Goal: Task Accomplishment & Management: Create package

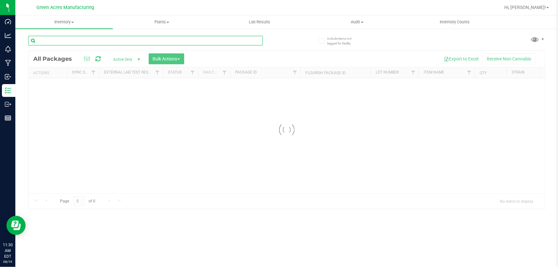
click at [108, 44] on input "text" at bounding box center [145, 41] width 235 height 10
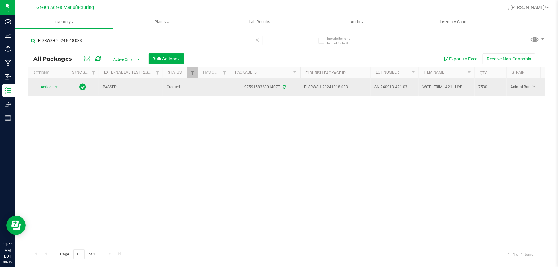
click at [340, 86] on span "FLSRWSH-20241018-033" at bounding box center [335, 87] width 63 height 6
click at [339, 86] on span "FLSRWSH-20241018-033" at bounding box center [335, 87] width 63 height 6
copy tr "FLSRWSH-20241018-033"
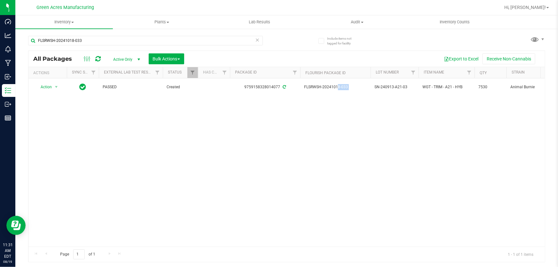
click at [346, 115] on div "Action Action Adjust qty Create package Edit attributes Global inventory Locate…" at bounding box center [286, 162] width 516 height 168
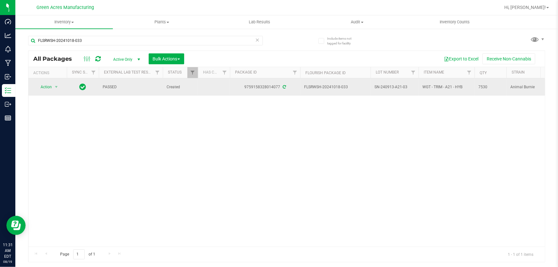
click at [382, 86] on span "SN-240913-A21-03" at bounding box center [394, 87] width 40 height 6
click at [382, 86] on input "SN-240913-A21-03" at bounding box center [393, 87] width 46 height 10
click at [49, 86] on span "Action" at bounding box center [43, 86] width 17 height 9
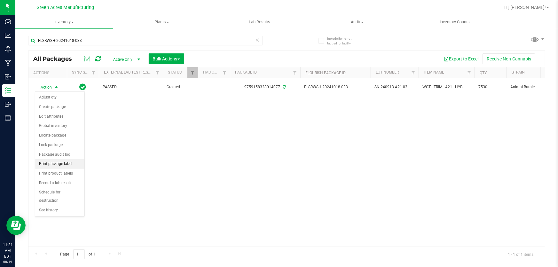
click at [71, 164] on li "Print package label" at bounding box center [59, 164] width 49 height 10
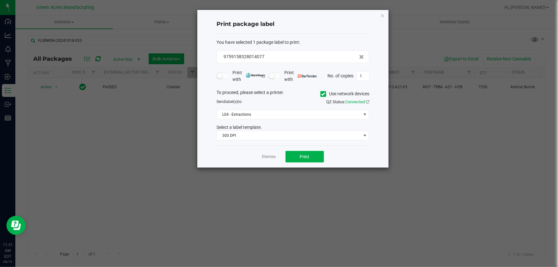
click at [309, 150] on div "Dismiss Print" at bounding box center [292, 156] width 153 height 22
click at [306, 159] on button "Print" at bounding box center [304, 157] width 38 height 12
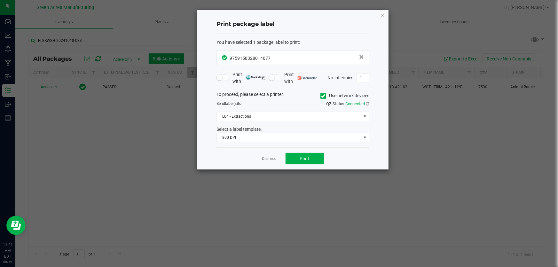
click at [272, 154] on div "Dismiss Print" at bounding box center [292, 158] width 153 height 22
click at [271, 156] on link "Dismiss" at bounding box center [269, 158] width 14 height 5
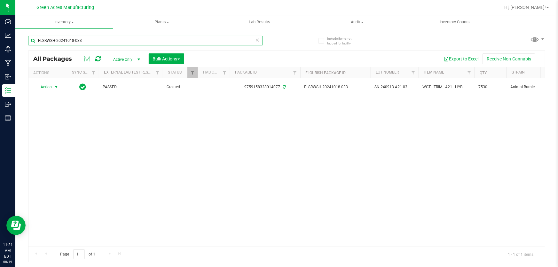
click at [102, 37] on input "FLSRWSH-20241018-033" at bounding box center [145, 41] width 235 height 10
type input "FLSRWGA-20241003-004"
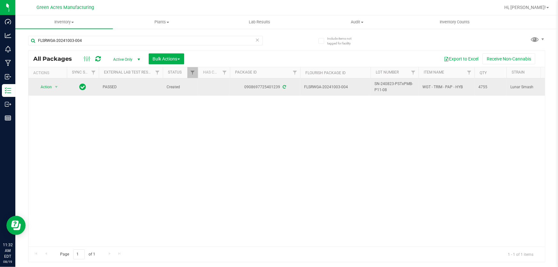
click at [383, 88] on span "SN-240823-PSTxPMB-P11-08" at bounding box center [394, 87] width 40 height 12
click at [383, 88] on input "SN-240823-PSTxPMB-P11-08" at bounding box center [393, 87] width 46 height 10
click at [57, 88] on span "select" at bounding box center [56, 86] width 5 height 5
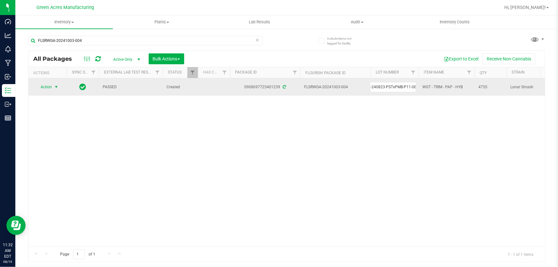
scroll to position [0, 0]
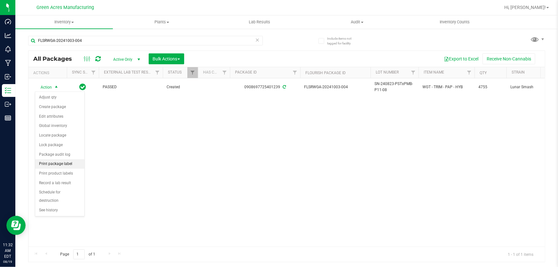
click at [77, 163] on li "Print package label" at bounding box center [59, 164] width 49 height 10
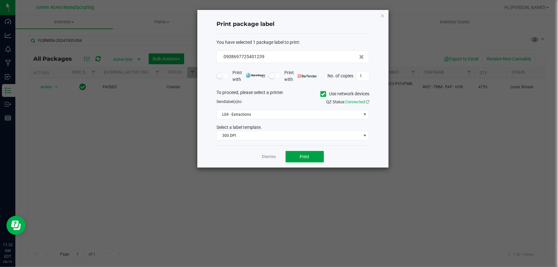
click at [303, 154] on span "Print" at bounding box center [305, 156] width 10 height 5
click at [262, 158] on div at bounding box center [292, 89] width 191 height 158
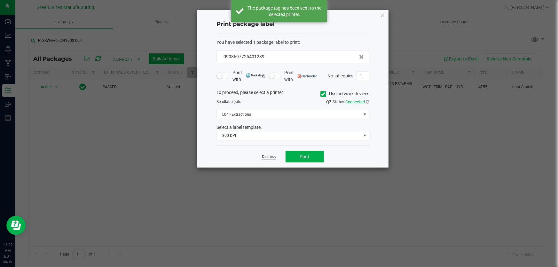
click at [264, 159] on link "Dismiss" at bounding box center [269, 156] width 14 height 5
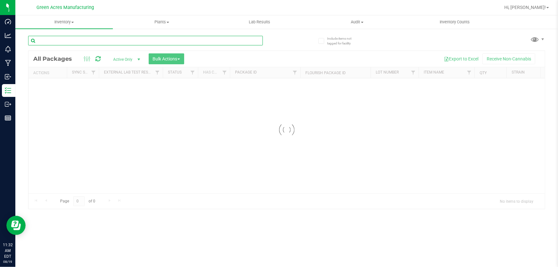
click at [68, 43] on input "text" at bounding box center [145, 41] width 235 height 10
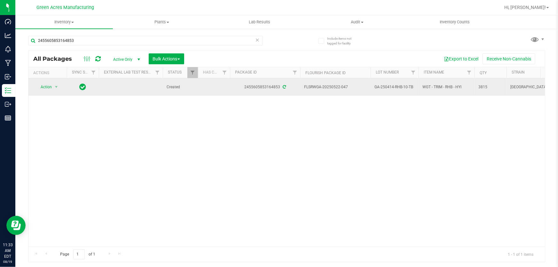
click at [403, 88] on span "GA-250414-RHB-10-TB" at bounding box center [394, 87] width 40 height 6
click at [403, 88] on input "GA-250414-RHB-10-TB" at bounding box center [393, 87] width 46 height 10
click at [53, 88] on span "select" at bounding box center [56, 86] width 8 height 9
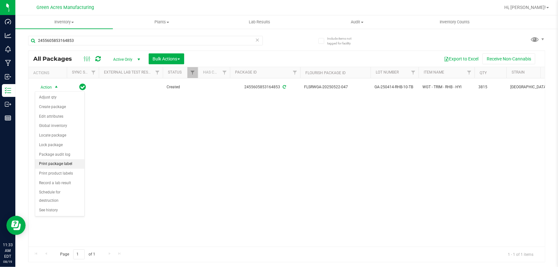
click at [61, 163] on li "Print package label" at bounding box center [59, 164] width 49 height 10
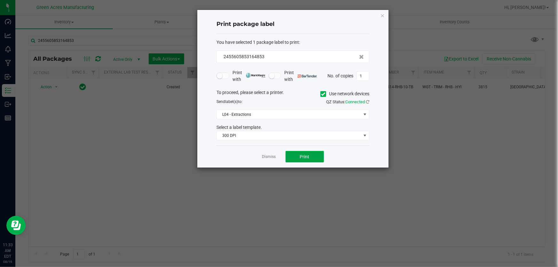
click at [301, 155] on span "Print" at bounding box center [305, 156] width 10 height 5
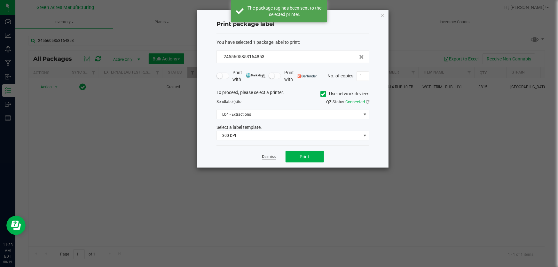
click at [267, 157] on link "Dismiss" at bounding box center [269, 156] width 14 height 5
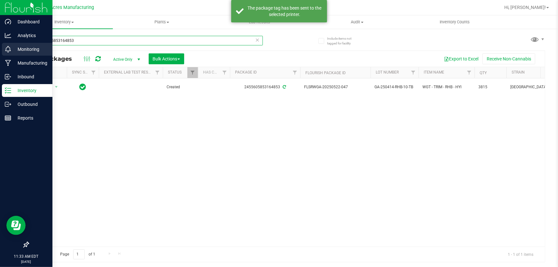
drag, startPoint x: 89, startPoint y: 42, endPoint x: 0, endPoint y: 50, distance: 89.8
click at [0, 50] on div "Dashboard Analytics Monitoring Manufacturing Inbound Inventory Outbound Reports…" at bounding box center [279, 133] width 558 height 267
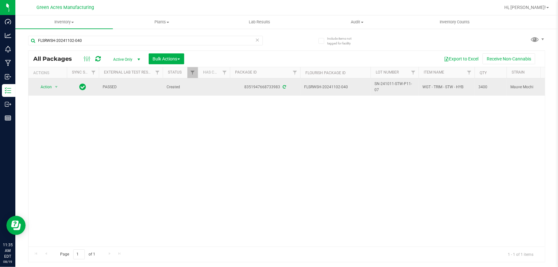
click at [381, 86] on span "SN-241011-STW-P11-07" at bounding box center [394, 87] width 40 height 12
click at [381, 86] on input "SN-241011-STW-P11-07" at bounding box center [393, 87] width 46 height 10
click at [59, 90] on span "select" at bounding box center [56, 86] width 8 height 9
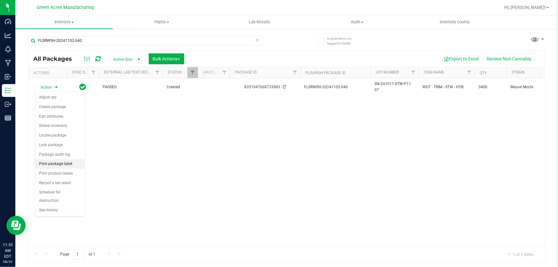
click at [73, 166] on li "Print package label" at bounding box center [59, 164] width 49 height 10
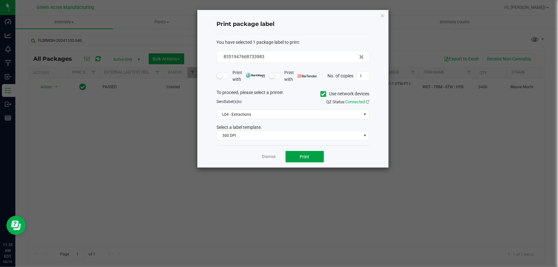
click at [310, 159] on button "Print" at bounding box center [304, 157] width 38 height 12
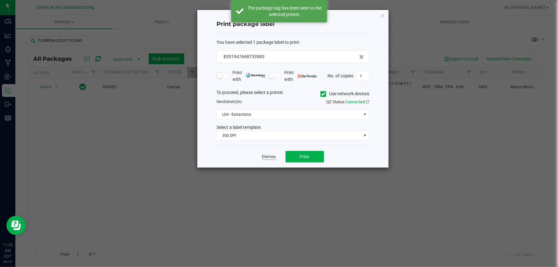
click at [269, 154] on link "Dismiss" at bounding box center [269, 156] width 14 height 5
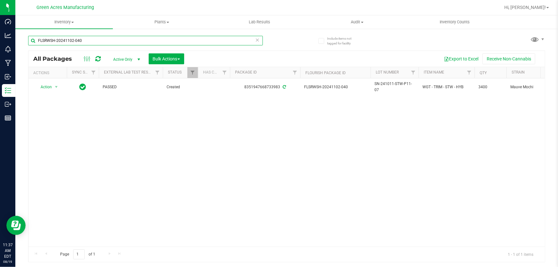
click at [89, 38] on input "FLSRWSH-20241102-040" at bounding box center [145, 41] width 235 height 10
click at [91, 39] on input "FLSRWSH-20241102-040" at bounding box center [145, 41] width 235 height 10
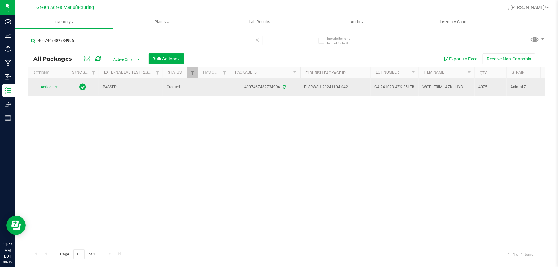
click at [393, 87] on span "GA-241023-AZK-35I-TB" at bounding box center [394, 87] width 40 height 6
click at [393, 87] on input "GA-241023-AZK-35I-TB" at bounding box center [393, 87] width 46 height 10
click at [58, 89] on span "select" at bounding box center [56, 86] width 8 height 9
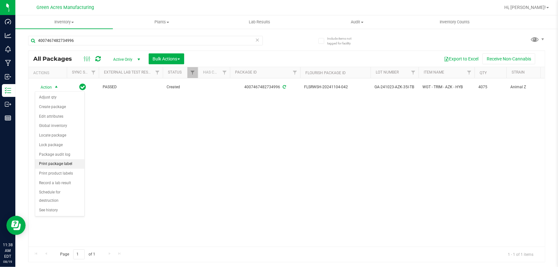
click at [66, 167] on li "Print package label" at bounding box center [59, 164] width 49 height 10
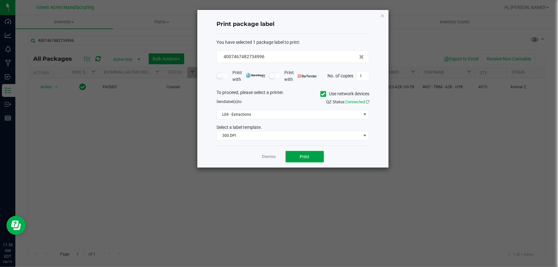
click at [300, 156] on span "Print" at bounding box center [305, 156] width 10 height 5
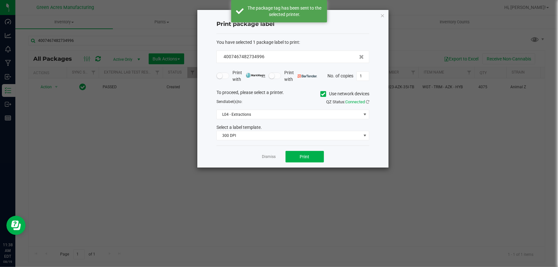
click at [276, 158] on div "Dismiss Print" at bounding box center [292, 156] width 153 height 22
click at [272, 158] on link "Dismiss" at bounding box center [269, 156] width 14 height 5
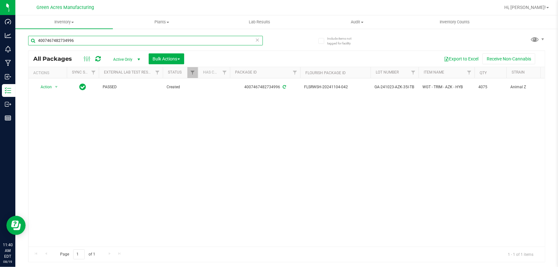
click at [78, 37] on input "4007467482734996" at bounding box center [145, 41] width 235 height 10
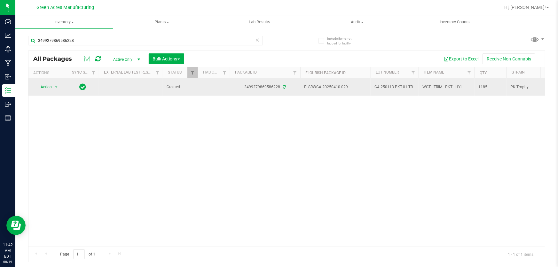
click at [405, 86] on span "GA-250113-PKT-01-TB" at bounding box center [394, 87] width 40 height 6
click at [405, 86] on input "GA-250113-PKT-01-TB" at bounding box center [393, 87] width 46 height 10
click at [55, 83] on span "select" at bounding box center [56, 86] width 8 height 9
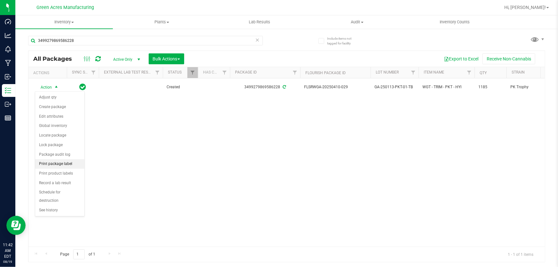
click at [73, 163] on li "Print package label" at bounding box center [59, 164] width 49 height 10
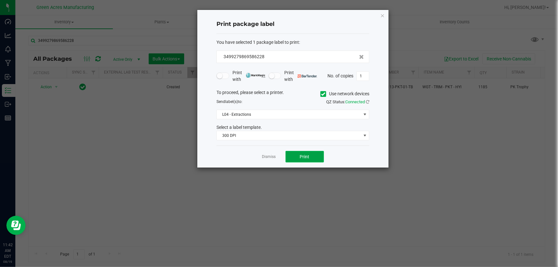
click at [300, 154] on span "Print" at bounding box center [305, 156] width 10 height 5
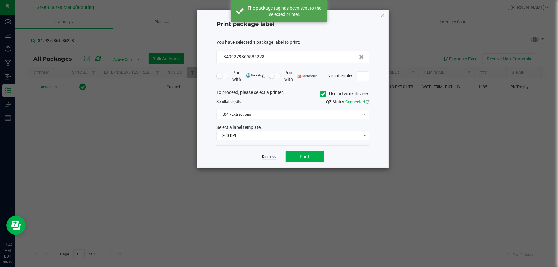
click at [274, 158] on link "Dismiss" at bounding box center [269, 156] width 14 height 5
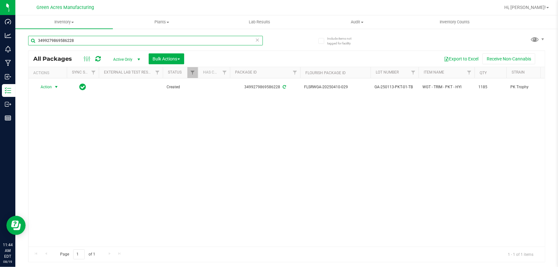
click at [78, 40] on input "3499279869586228" at bounding box center [145, 41] width 235 height 10
type input "1333647007831403"
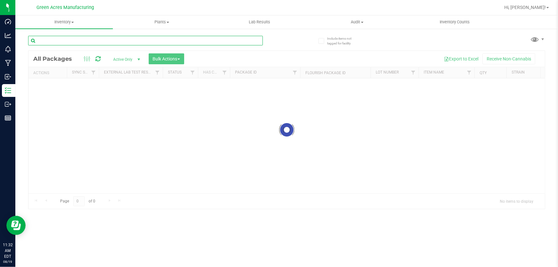
click at [110, 40] on input "text" at bounding box center [145, 41] width 235 height 10
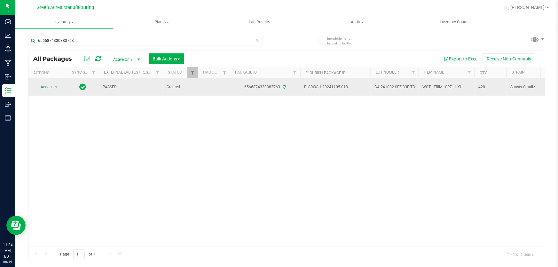
click at [384, 85] on span "GA-241002-SRZ-33F-TB" at bounding box center [394, 87] width 40 height 6
click at [384, 85] on input "GA-241002-SRZ-33F-TB" at bounding box center [393, 87] width 46 height 10
click at [52, 87] on span "select" at bounding box center [56, 86] width 8 height 9
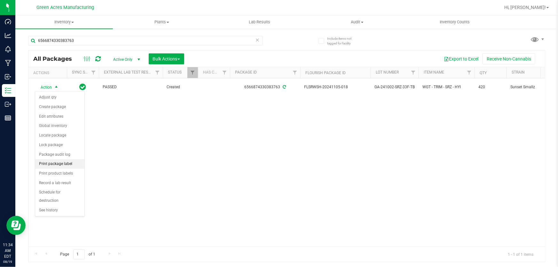
click at [73, 164] on li "Print package label" at bounding box center [59, 164] width 49 height 10
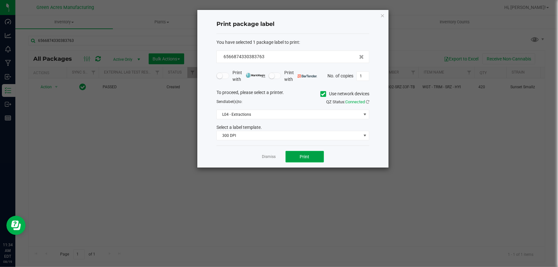
click at [290, 156] on button "Print" at bounding box center [304, 157] width 38 height 12
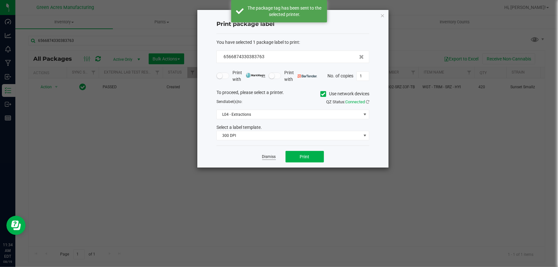
click at [269, 158] on link "Dismiss" at bounding box center [269, 156] width 14 height 5
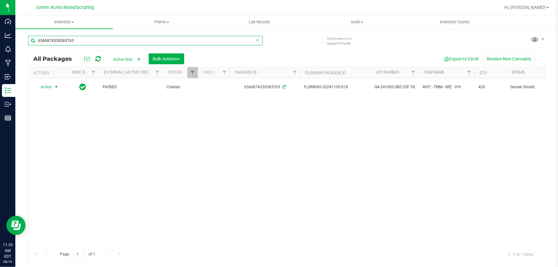
click at [80, 38] on input "6566874330383763" at bounding box center [145, 41] width 235 height 10
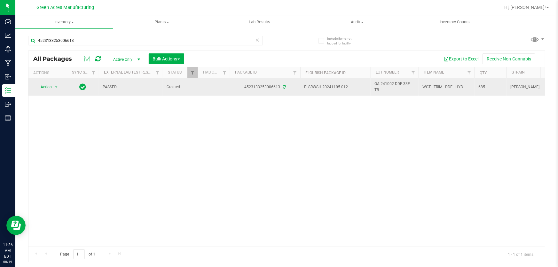
click at [381, 87] on span "GA-241002-DDF-33F-TB" at bounding box center [394, 87] width 40 height 12
click at [381, 87] on input "GA-241002-DDF-33F-TB" at bounding box center [393, 87] width 46 height 10
click at [50, 89] on span "Action" at bounding box center [43, 86] width 17 height 9
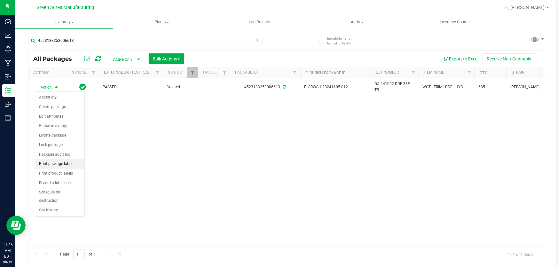
click at [76, 164] on li "Print package label" at bounding box center [59, 164] width 49 height 10
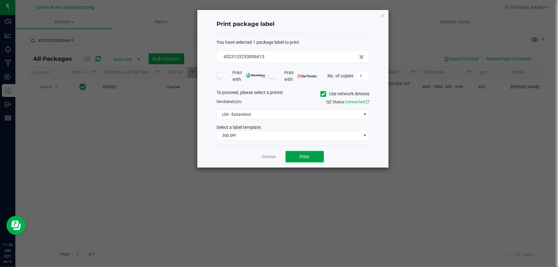
click at [308, 156] on span "Print" at bounding box center [305, 156] width 10 height 5
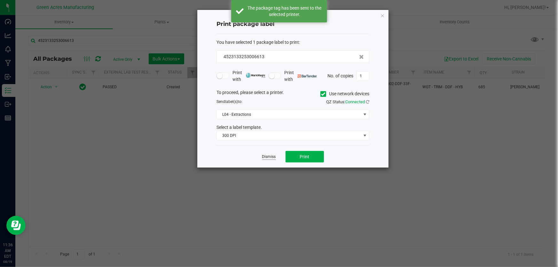
click at [263, 157] on link "Dismiss" at bounding box center [269, 156] width 14 height 5
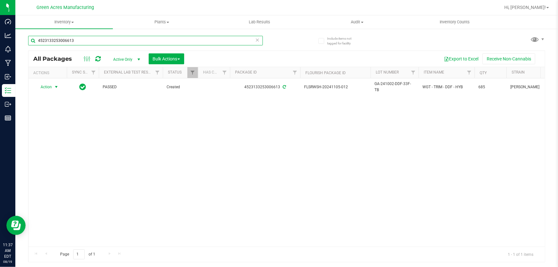
click at [106, 38] on input "4523133253006613" at bounding box center [145, 41] width 235 height 10
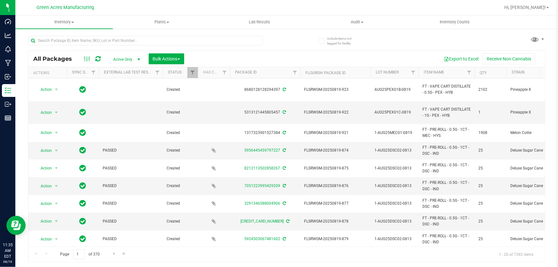
click at [118, 45] on div at bounding box center [145, 43] width 235 height 15
click at [122, 41] on input "text" at bounding box center [145, 41] width 235 height 10
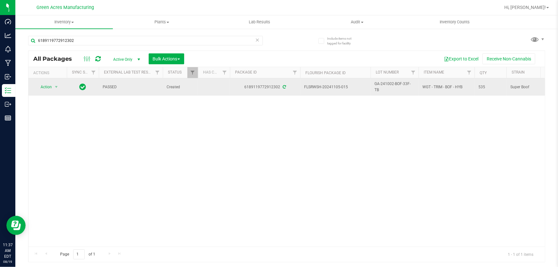
click at [379, 88] on span "GA-241002-BOF-33F-TB" at bounding box center [394, 87] width 40 height 12
click at [379, 88] on input "GA-241002-BOF-33F-TB" at bounding box center [393, 87] width 46 height 10
click at [46, 90] on span "Action" at bounding box center [43, 86] width 17 height 9
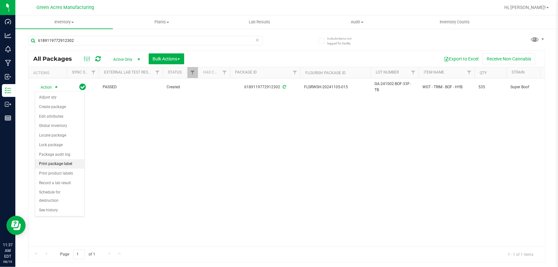
click at [69, 164] on li "Print package label" at bounding box center [59, 164] width 49 height 10
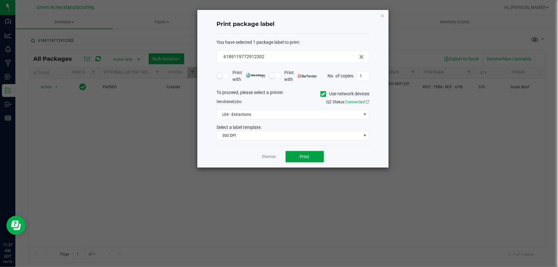
click at [307, 158] on span "Print" at bounding box center [305, 156] width 10 height 5
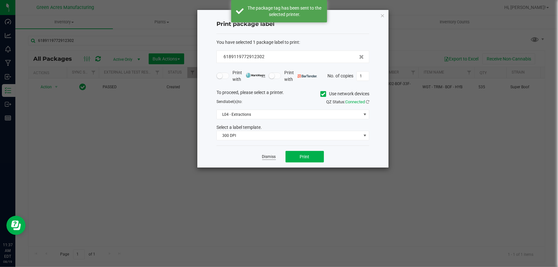
click at [268, 159] on link "Dismiss" at bounding box center [269, 156] width 14 height 5
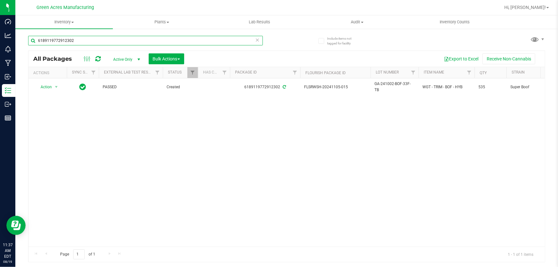
click at [107, 41] on input "6189119772912302" at bounding box center [145, 41] width 235 height 10
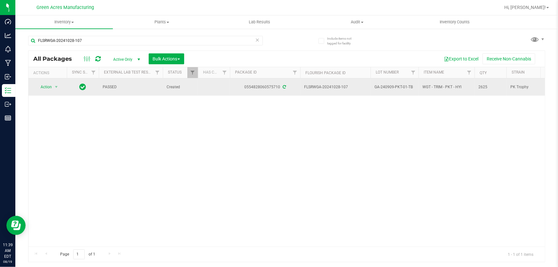
click at [399, 87] on span "GA-240909-PKT-01-TB" at bounding box center [394, 87] width 40 height 6
click at [399, 87] on input "GA-240909-PKT-01-TB" at bounding box center [393, 87] width 46 height 10
click at [61, 82] on div "Action Action Adjust qty Create package Edit attributes Global inventory Locate…" at bounding box center [47, 86] width 31 height 9
click at [54, 87] on span "select" at bounding box center [56, 86] width 5 height 5
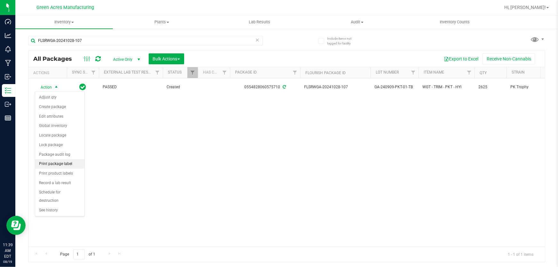
click at [67, 165] on li "Print package label" at bounding box center [59, 164] width 49 height 10
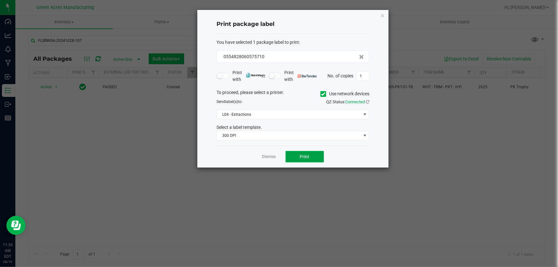
click at [300, 157] on span "Print" at bounding box center [305, 156] width 10 height 5
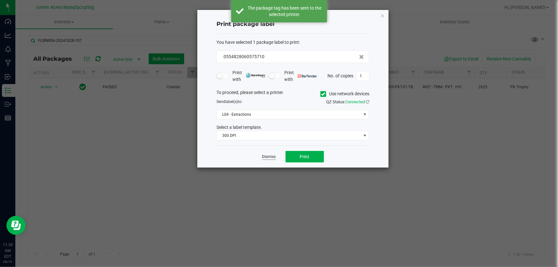
click at [267, 159] on link "Dismiss" at bounding box center [269, 156] width 14 height 5
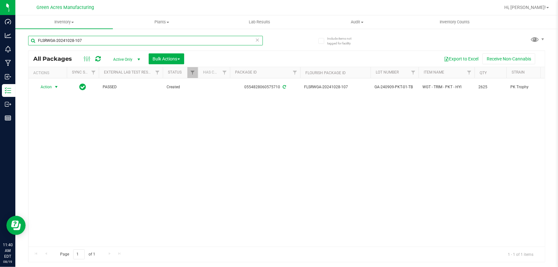
click at [152, 39] on input "FLSRWGA-20241028-107" at bounding box center [145, 41] width 235 height 10
click at [151, 39] on input "FLSRWGA-20241028-107" at bounding box center [145, 41] width 235 height 10
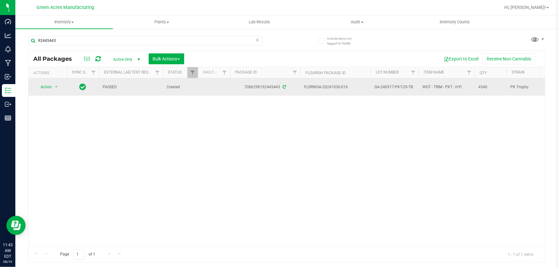
click at [395, 85] on span "GA-240917-PKT-29-TB" at bounding box center [394, 87] width 40 height 6
click at [395, 85] on input "GA-240917-PKT-29-TB" at bounding box center [393, 87] width 46 height 10
click at [44, 80] on td "Action Action Adjust qty Create package Edit attributes Global inventory Locate…" at bounding box center [47, 86] width 38 height 17
click at [51, 90] on span "Action" at bounding box center [43, 86] width 17 height 9
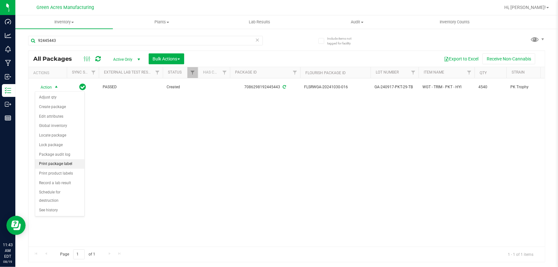
click at [81, 166] on li "Print package label" at bounding box center [59, 164] width 49 height 10
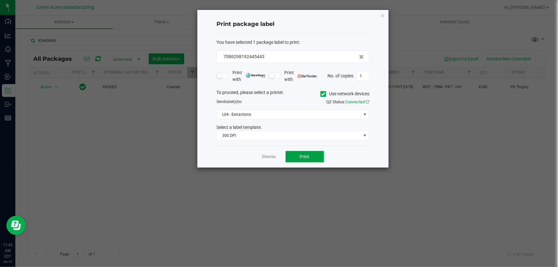
click at [300, 156] on span "Print" at bounding box center [305, 156] width 10 height 5
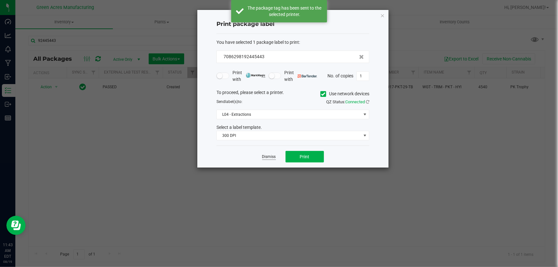
click at [266, 154] on link "Dismiss" at bounding box center [269, 156] width 14 height 5
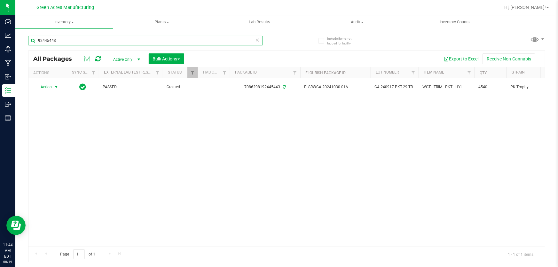
click at [130, 37] on input "92445443" at bounding box center [145, 41] width 235 height 10
type input "4199428115404956"
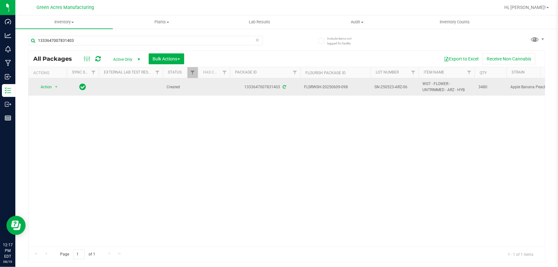
click at [384, 86] on span "SN-250523-ARZ-06" at bounding box center [394, 87] width 40 height 6
click at [384, 86] on input "SN-250523-ARZ-06" at bounding box center [393, 87] width 46 height 10
click at [44, 83] on span "Action" at bounding box center [43, 86] width 17 height 9
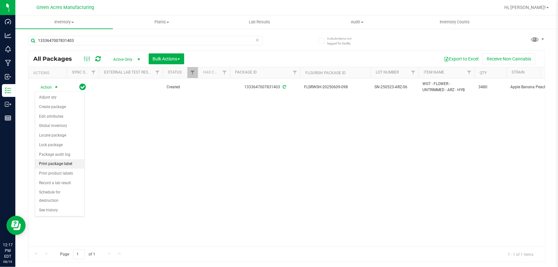
click at [72, 164] on li "Print package label" at bounding box center [59, 164] width 49 height 10
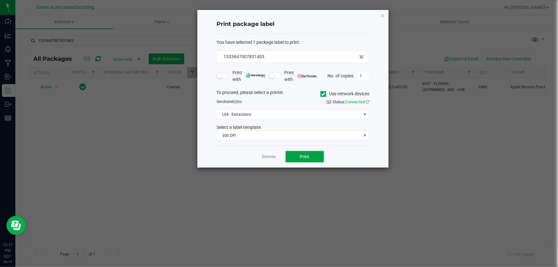
click at [304, 154] on span "Print" at bounding box center [305, 156] width 10 height 5
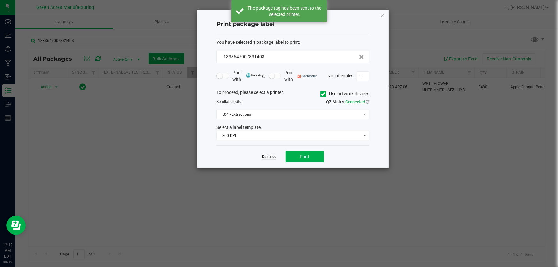
click at [268, 157] on link "Dismiss" at bounding box center [269, 156] width 14 height 5
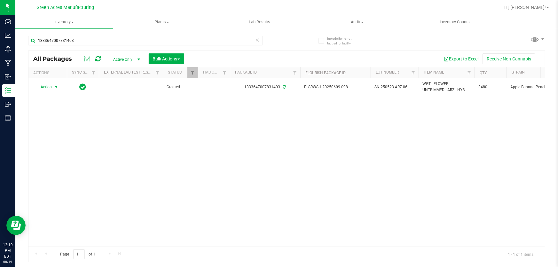
click at [88, 34] on div "1333647007831403" at bounding box center [157, 40] width 259 height 20
click at [88, 37] on div "1333647007831403" at bounding box center [157, 40] width 259 height 20
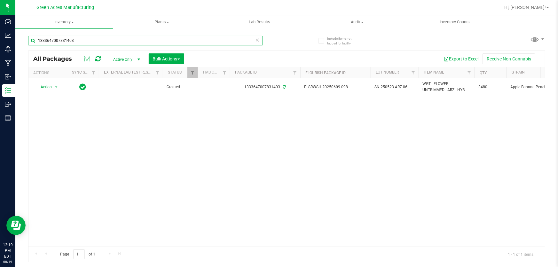
click at [88, 37] on input "1333647007831403" at bounding box center [145, 41] width 235 height 10
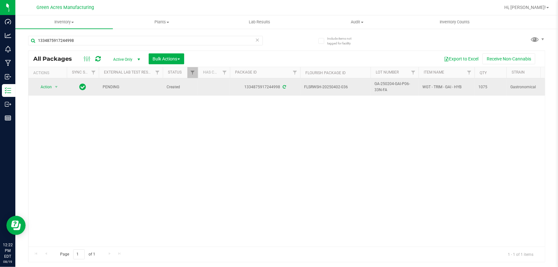
click at [389, 83] on span "GA-250204-GAI-P06-33N-FA" at bounding box center [394, 87] width 40 height 12
click at [389, 83] on input "GA-250204-GAI-P06-33N-FA" at bounding box center [393, 87] width 46 height 10
click at [51, 86] on span "Action" at bounding box center [43, 86] width 17 height 9
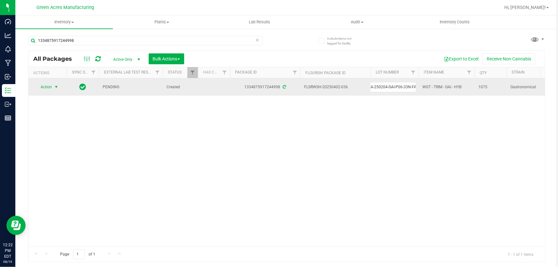
scroll to position [0, 0]
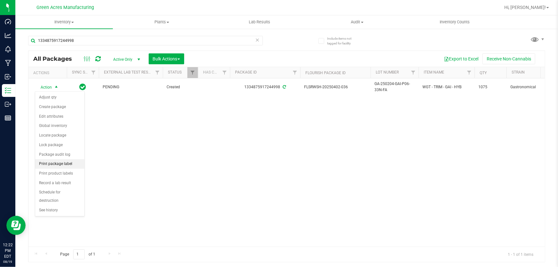
click at [67, 162] on li "Print package label" at bounding box center [59, 164] width 49 height 10
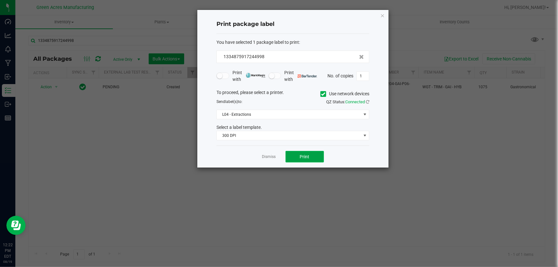
click at [322, 157] on button "Print" at bounding box center [304, 157] width 38 height 12
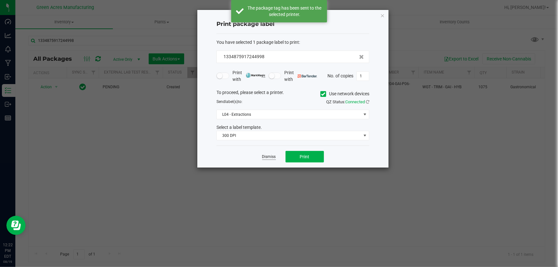
click at [270, 154] on link "Dismiss" at bounding box center [269, 156] width 14 height 5
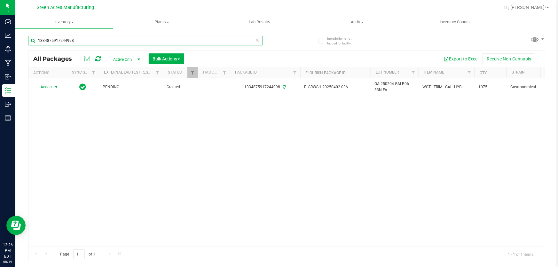
click at [86, 38] on input "1334875917244998" at bounding box center [145, 41] width 235 height 10
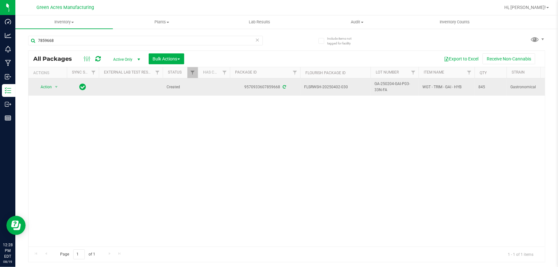
click at [384, 84] on span "GA-250204-GAI-P03-33N-FA" at bounding box center [394, 87] width 40 height 12
click at [384, 84] on input "GA-250204-GAI-P03-33N-FA" at bounding box center [393, 87] width 46 height 10
click at [54, 81] on td "Action Action Adjust qty Create package Edit attributes Global inventory Locate…" at bounding box center [47, 86] width 38 height 17
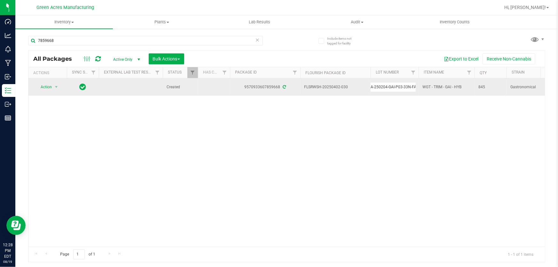
scroll to position [0, 0]
click at [52, 87] on span "select" at bounding box center [56, 86] width 8 height 9
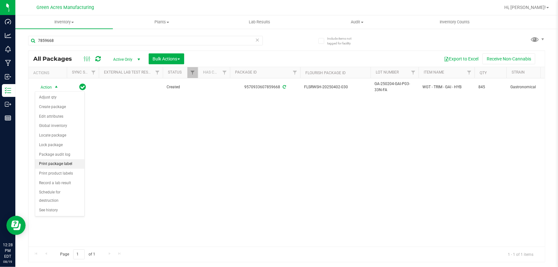
click at [77, 164] on li "Print package label" at bounding box center [59, 164] width 49 height 10
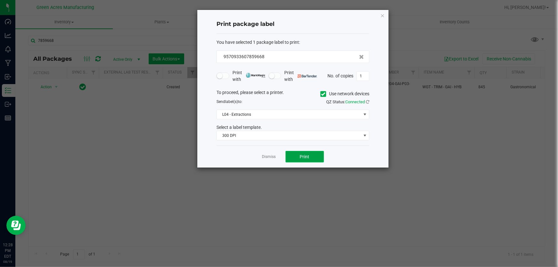
click at [299, 159] on button "Print" at bounding box center [304, 157] width 38 height 12
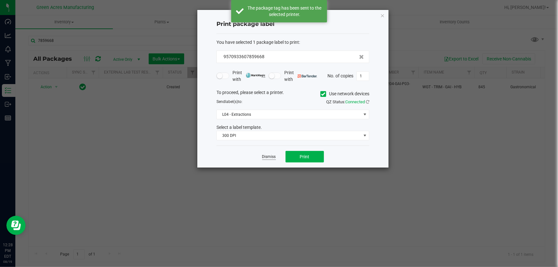
click at [270, 156] on link "Dismiss" at bounding box center [269, 156] width 14 height 5
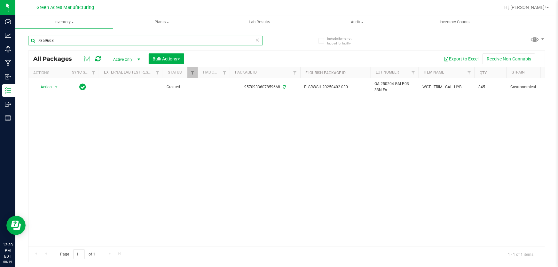
click at [79, 42] on input "7859668" at bounding box center [145, 41] width 235 height 10
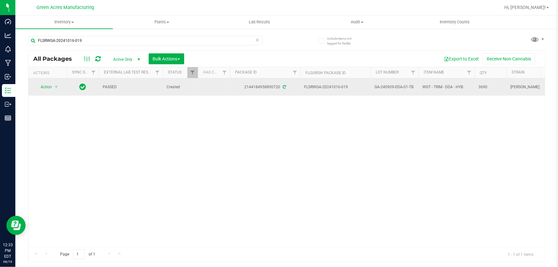
click at [377, 87] on span "GA-240909-DDA-01-TB" at bounding box center [394, 87] width 40 height 6
click at [377, 87] on input "GA-240909-DDA-01-TB" at bounding box center [393, 87] width 46 height 10
click at [56, 85] on span "select" at bounding box center [56, 86] width 5 height 5
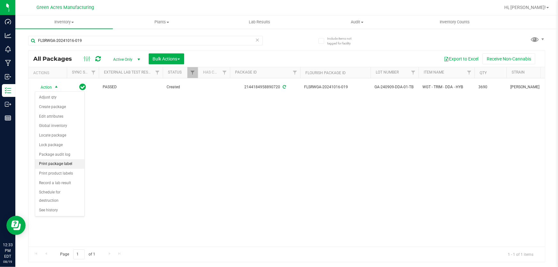
click at [66, 159] on li "Print package label" at bounding box center [59, 164] width 49 height 10
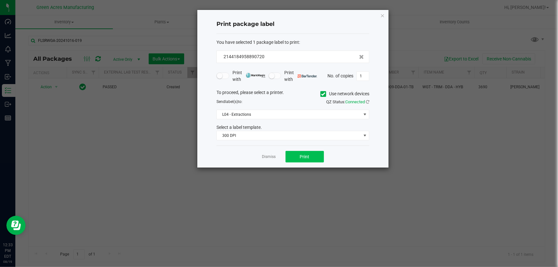
click at [319, 151] on div "Dismiss Print" at bounding box center [292, 156] width 153 height 22
click at [318, 153] on button "Print" at bounding box center [304, 157] width 38 height 12
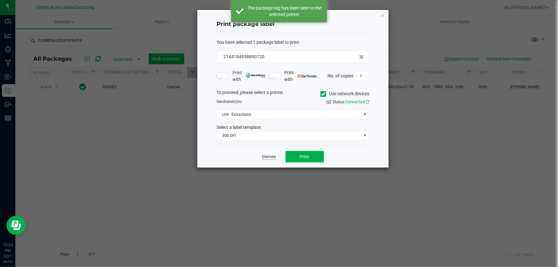
click at [268, 156] on link "Dismiss" at bounding box center [269, 156] width 14 height 5
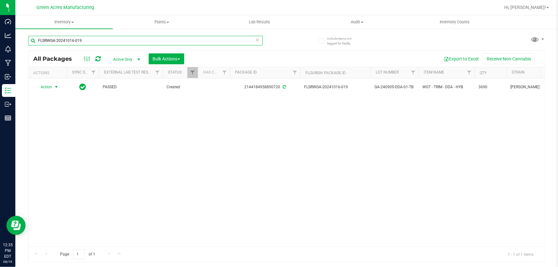
click at [81, 43] on input "FLSRWGA-20241016-019" at bounding box center [145, 41] width 235 height 10
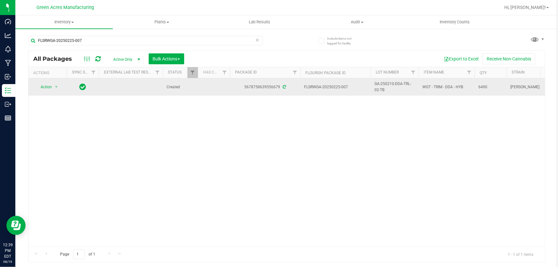
click at [390, 84] on span "GA-250210-DDA-TRL-02-TB" at bounding box center [394, 87] width 40 height 12
click at [390, 84] on input "GA-250210-DDA-TRL-02-TB" at bounding box center [393, 87] width 46 height 10
click at [52, 89] on span "select" at bounding box center [56, 86] width 8 height 9
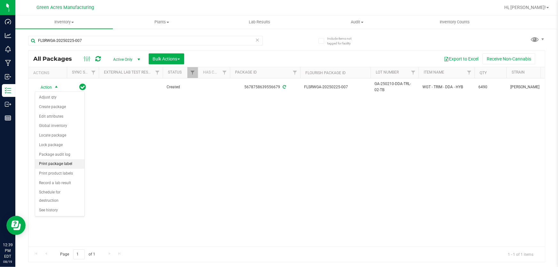
click at [76, 163] on li "Print package label" at bounding box center [59, 164] width 49 height 10
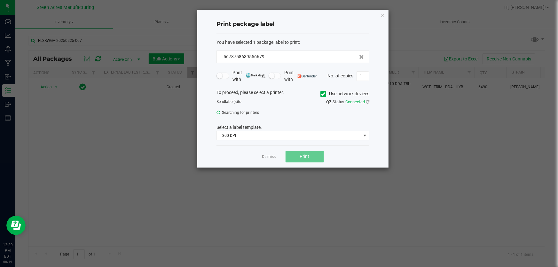
click at [315, 152] on button "Print" at bounding box center [304, 157] width 38 height 12
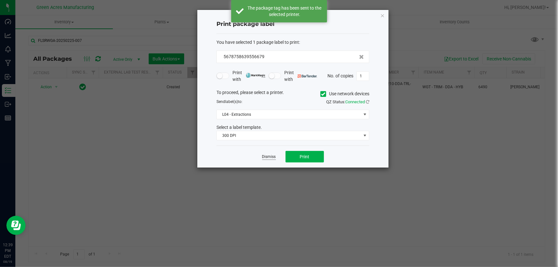
click at [273, 155] on link "Dismiss" at bounding box center [269, 156] width 14 height 5
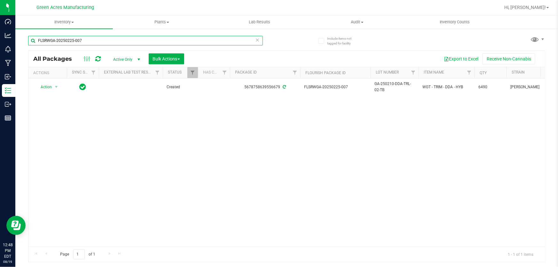
click at [106, 42] on input "FLSRWGA-20250225-007" at bounding box center [145, 41] width 235 height 10
type input "917001"
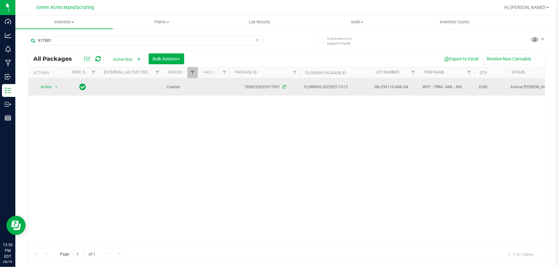
click at [398, 86] on span "SN-250110-AML-04" at bounding box center [394, 87] width 40 height 6
click at [398, 86] on input "SN-250110-AML-04" at bounding box center [393, 87] width 46 height 10
click at [54, 88] on span "select" at bounding box center [56, 86] width 5 height 5
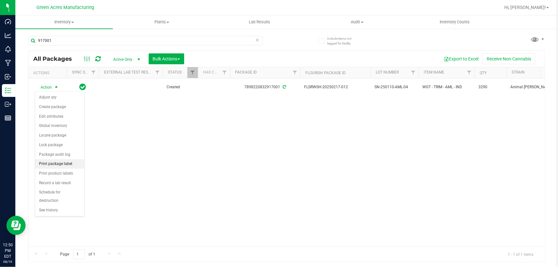
click at [73, 164] on li "Print package label" at bounding box center [59, 164] width 49 height 10
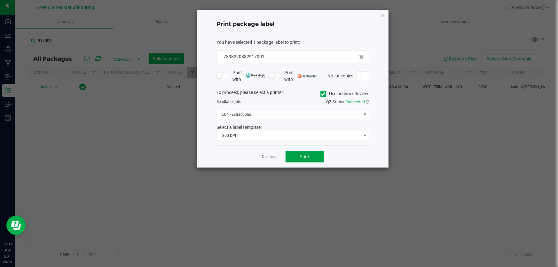
click at [307, 158] on span "Print" at bounding box center [305, 156] width 10 height 5
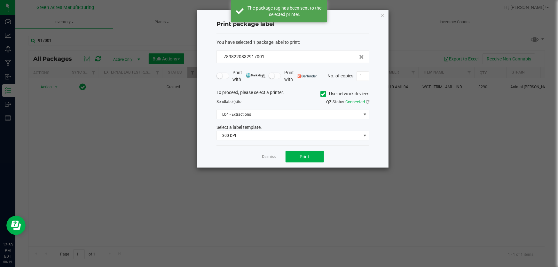
click at [270, 153] on app-cancel-button "Dismiss" at bounding box center [269, 156] width 14 height 7
click at [269, 156] on link "Dismiss" at bounding box center [269, 156] width 14 height 5
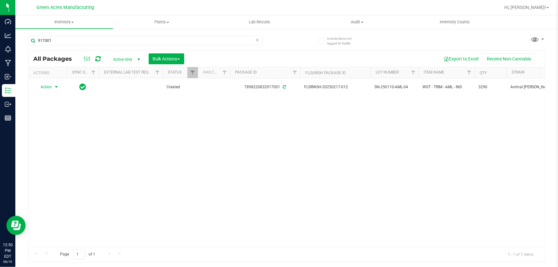
click at [385, 86] on span "SN-250110-AML-04" at bounding box center [394, 87] width 40 height 6
click at [385, 86] on input "SN-250110-AML-04" at bounding box center [393, 87] width 46 height 10
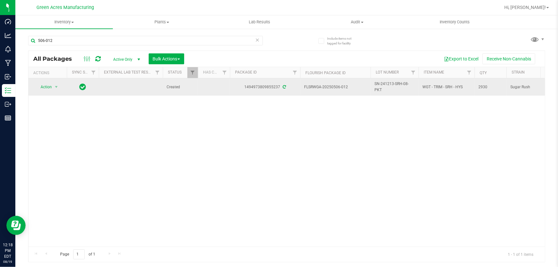
click at [394, 91] on span "SN-241213-SRH-08-PKT" at bounding box center [394, 87] width 40 height 12
click at [392, 90] on input "SN-241213-SRH-08-PKT" at bounding box center [393, 87] width 46 height 10
click at [387, 86] on input "SN-241213-SRH-08-PKT" at bounding box center [393, 87] width 46 height 10
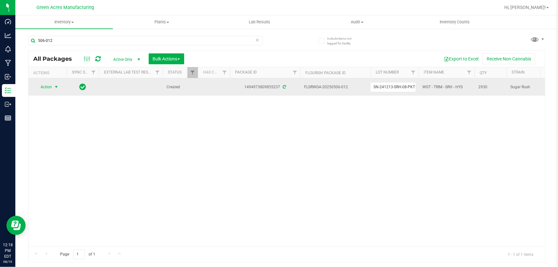
click at [56, 90] on span "select" at bounding box center [56, 86] width 8 height 9
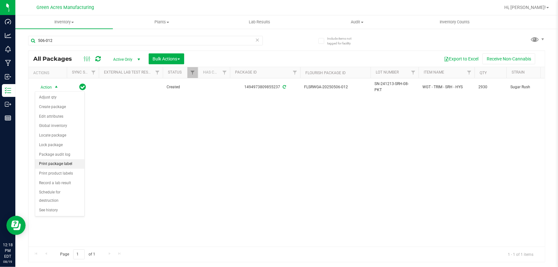
click at [71, 163] on li "Print package label" at bounding box center [59, 164] width 49 height 10
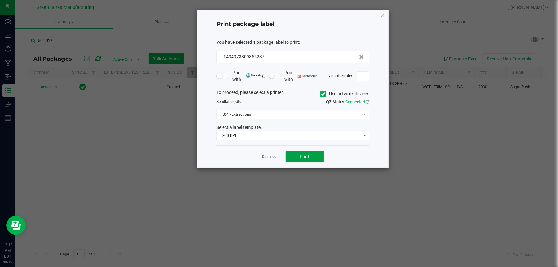
click at [306, 156] on span "Print" at bounding box center [305, 156] width 10 height 5
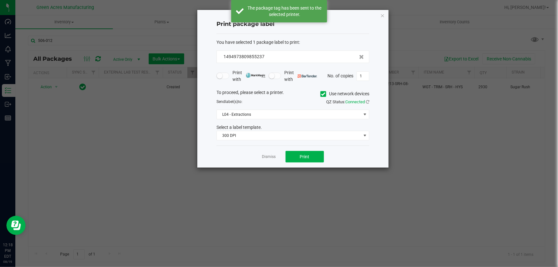
click at [261, 163] on div "Dismiss Print" at bounding box center [292, 156] width 153 height 22
click at [264, 159] on link "Dismiss" at bounding box center [269, 156] width 14 height 5
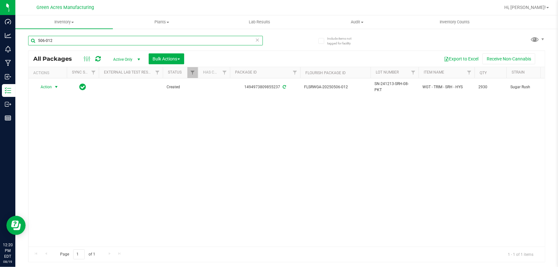
drag, startPoint x: 132, startPoint y: 40, endPoint x: 128, endPoint y: 48, distance: 9.0
click at [128, 47] on div "506-012" at bounding box center [145, 43] width 235 height 15
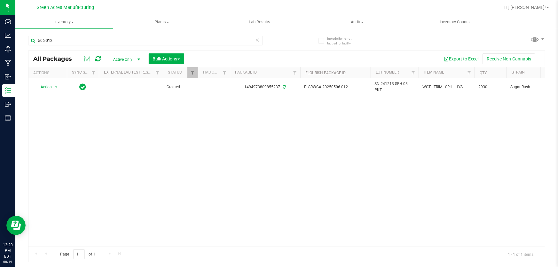
click at [128, 48] on div "506-012" at bounding box center [145, 43] width 235 height 15
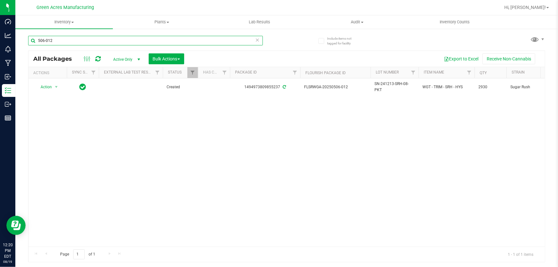
click at [128, 42] on input "506-012" at bounding box center [145, 41] width 235 height 10
drag, startPoint x: 128, startPoint y: 42, endPoint x: 130, endPoint y: 40, distance: 3.4
click at [128, 44] on input "506-012" at bounding box center [145, 41] width 235 height 10
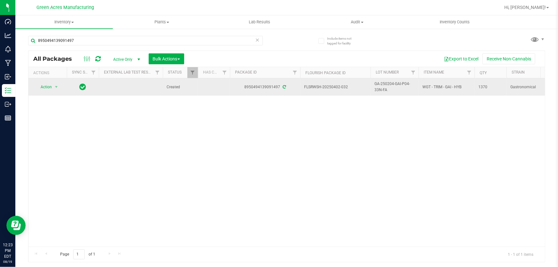
click at [385, 81] on span "GA-250204-GAI-P04-33N-FA" at bounding box center [394, 87] width 40 height 12
click at [384, 88] on input "GA-250204-GAI-P04-33N-FA" at bounding box center [393, 87] width 46 height 10
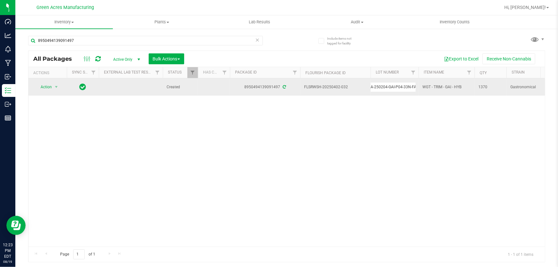
click at [42, 81] on td "Action Action Adjust qty Create package Edit attributes Global inventory Locate…" at bounding box center [47, 86] width 38 height 17
click at [48, 84] on span "Action" at bounding box center [43, 86] width 17 height 9
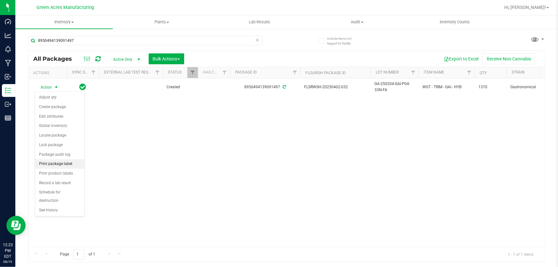
click at [73, 164] on li "Print package label" at bounding box center [59, 164] width 49 height 10
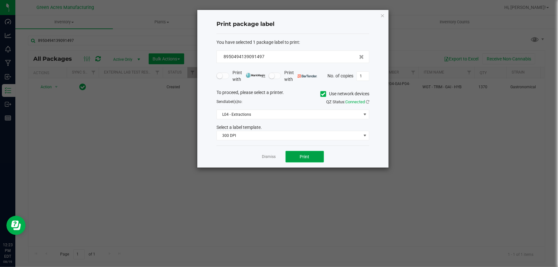
click at [296, 154] on button "Print" at bounding box center [304, 157] width 38 height 12
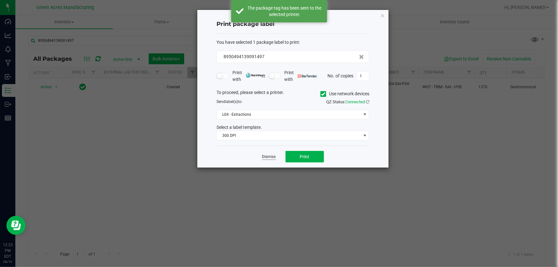
click at [269, 154] on link "Dismiss" at bounding box center [269, 156] width 14 height 5
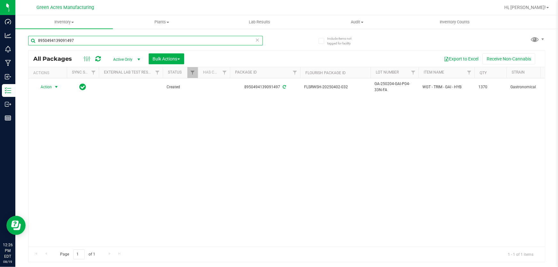
click at [89, 41] on input "8950494139091497" at bounding box center [145, 41] width 235 height 10
click at [91, 45] on input "8950494139091497" at bounding box center [145, 41] width 235 height 10
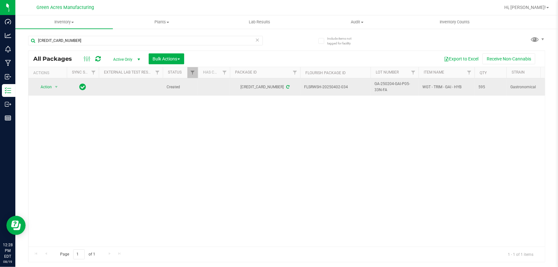
click at [387, 82] on span "GA-250204-GAI-P05-33N-FA" at bounding box center [394, 87] width 40 height 12
click at [387, 82] on input "GA-250204-GAI-P05-33N-FA" at bounding box center [393, 87] width 46 height 10
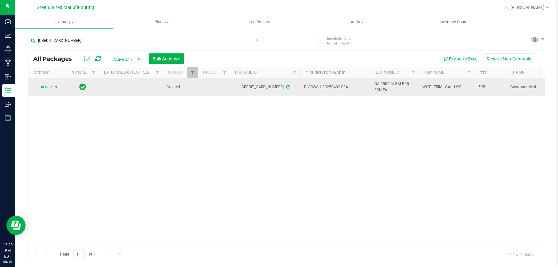
click at [51, 86] on span "Action" at bounding box center [43, 86] width 17 height 9
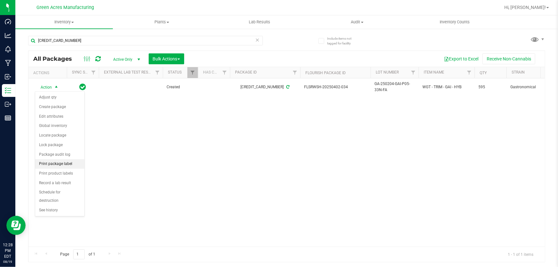
click at [68, 164] on li "Print package label" at bounding box center [59, 164] width 49 height 10
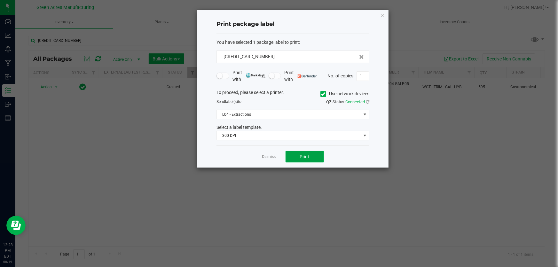
click at [305, 156] on span "Print" at bounding box center [305, 156] width 10 height 5
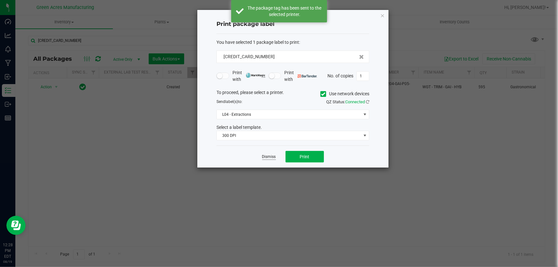
click at [262, 158] on link "Dismiss" at bounding box center [269, 156] width 14 height 5
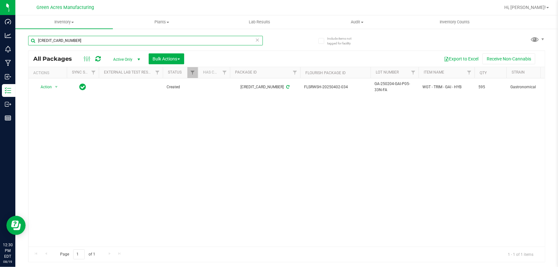
click at [115, 39] on input "[CREDIT_CARD_NUMBER]" at bounding box center [145, 41] width 235 height 10
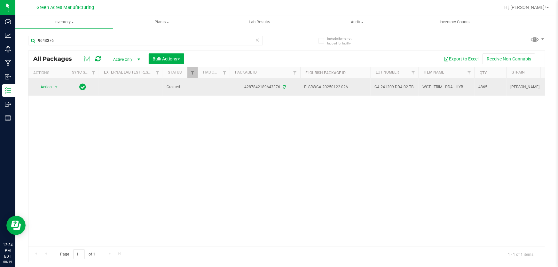
click at [382, 86] on span "GA-241209-DDA-02-TB" at bounding box center [394, 87] width 40 height 6
click at [382, 86] on input "GA-241209-DDA-02-TB" at bounding box center [393, 87] width 46 height 10
click at [49, 87] on span "Action" at bounding box center [43, 86] width 17 height 9
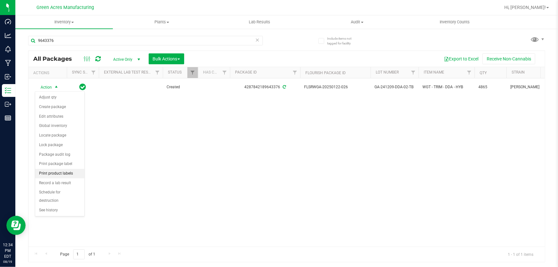
click at [74, 169] on li "Print product labels" at bounding box center [59, 174] width 49 height 10
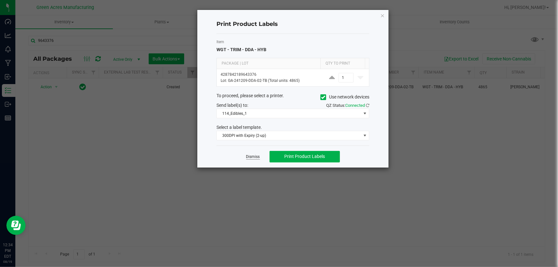
click at [252, 159] on link "Dismiss" at bounding box center [253, 156] width 14 height 5
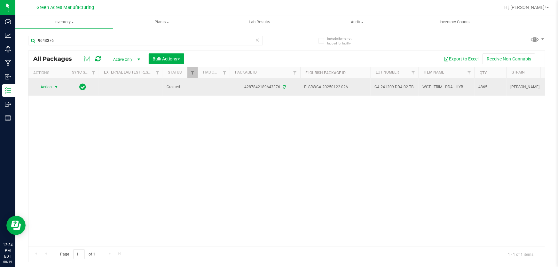
click at [55, 89] on span "select" at bounding box center [56, 86] width 5 height 5
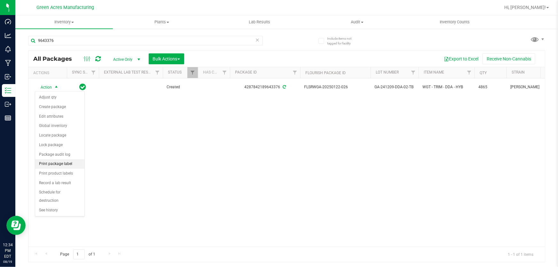
click at [71, 163] on li "Print package label" at bounding box center [59, 164] width 49 height 10
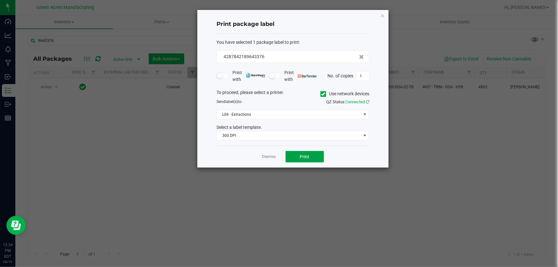
click at [309, 158] on button "Print" at bounding box center [304, 157] width 38 height 12
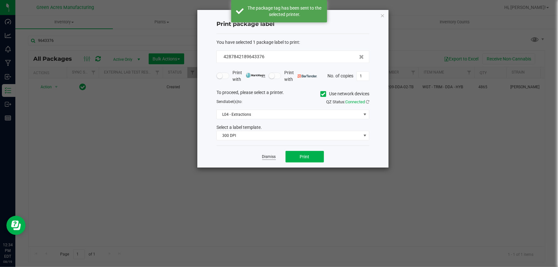
click at [263, 156] on link "Dismiss" at bounding box center [269, 156] width 14 height 5
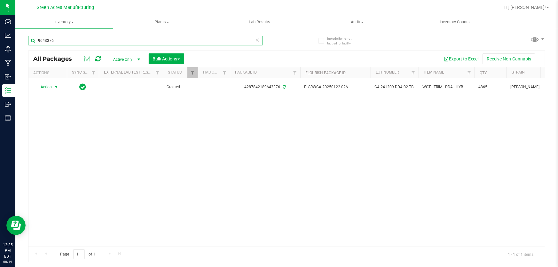
click at [77, 40] on input "9643376" at bounding box center [145, 41] width 235 height 10
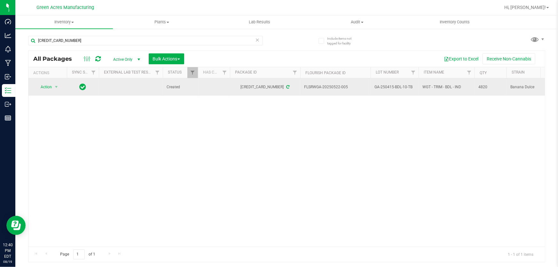
click at [399, 89] on span "GA-250415-BDL-10-TB" at bounding box center [394, 87] width 40 height 6
click at [399, 89] on input "GA-250415-BDL-10-TB" at bounding box center [393, 87] width 46 height 10
click at [62, 82] on div "Action Action Adjust qty Create package Edit attributes Global inventory Locate…" at bounding box center [47, 86] width 31 height 9
click at [48, 86] on span "Action" at bounding box center [43, 86] width 17 height 9
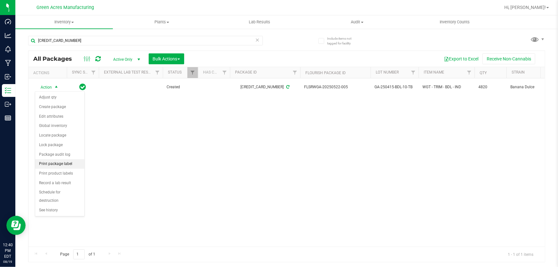
click at [74, 165] on li "Print package label" at bounding box center [59, 164] width 49 height 10
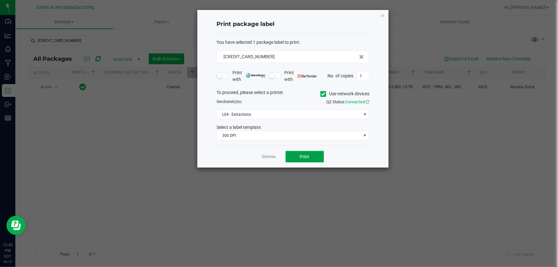
click at [306, 162] on button "Print" at bounding box center [304, 157] width 38 height 12
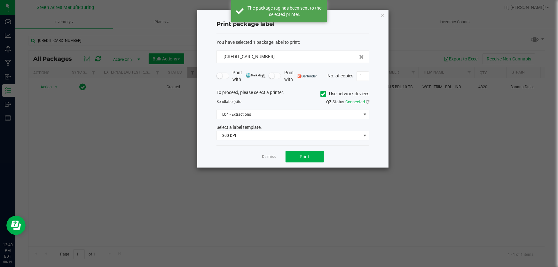
click at [268, 160] on div "Dismiss Print" at bounding box center [292, 156] width 153 height 22
click at [268, 159] on link "Dismiss" at bounding box center [269, 156] width 14 height 5
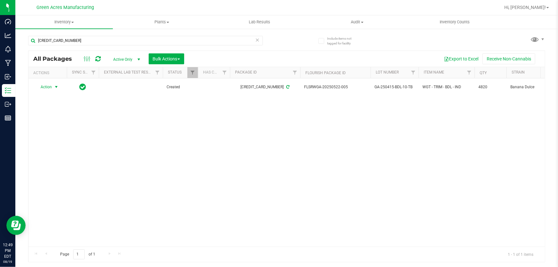
click at [123, 45] on div "[CREDIT_CARD_NUMBER]" at bounding box center [145, 43] width 235 height 15
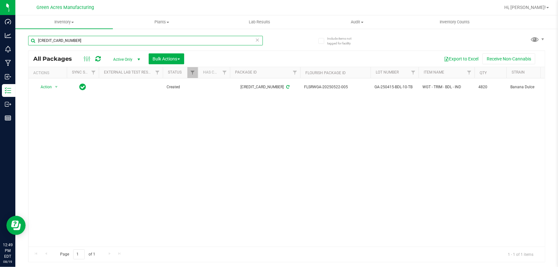
click at [121, 40] on input "[CREDIT_CARD_NUMBER]" at bounding box center [145, 41] width 235 height 10
type input "4535442431709364"
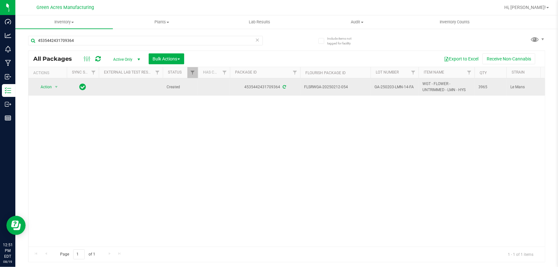
click at [387, 88] on span "GA-250203-LMN-14-FA" at bounding box center [394, 87] width 40 height 6
click at [387, 88] on input "GA-250203-LMN-14-FA" at bounding box center [393, 87] width 46 height 10
click at [48, 85] on span "Action" at bounding box center [43, 86] width 17 height 9
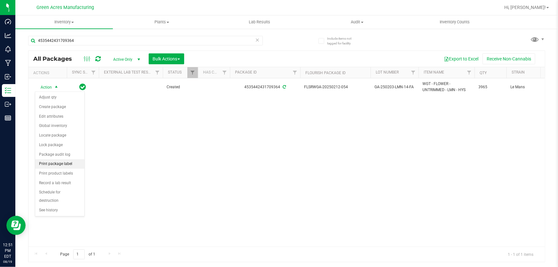
click at [75, 167] on li "Print package label" at bounding box center [59, 164] width 49 height 10
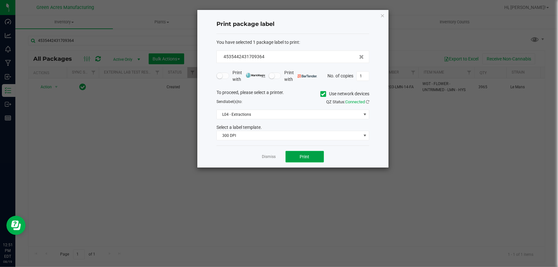
click at [299, 153] on button "Print" at bounding box center [304, 157] width 38 height 12
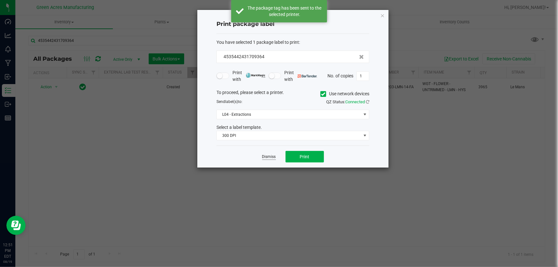
click at [272, 159] on link "Dismiss" at bounding box center [269, 156] width 14 height 5
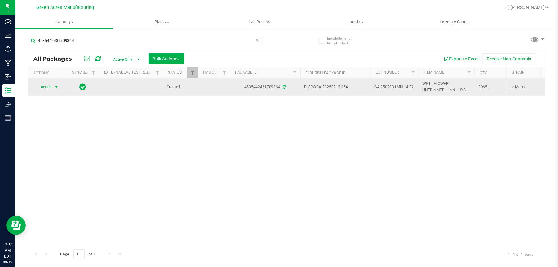
click at [44, 88] on span "Action" at bounding box center [43, 86] width 17 height 9
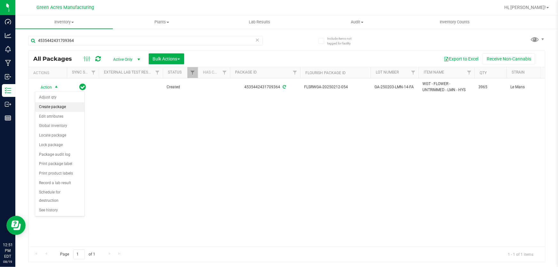
click at [61, 105] on li "Create package" at bounding box center [59, 107] width 49 height 10
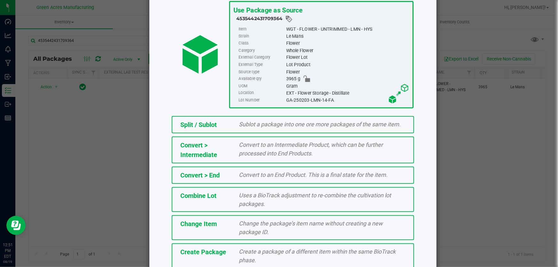
scroll to position [72, 0]
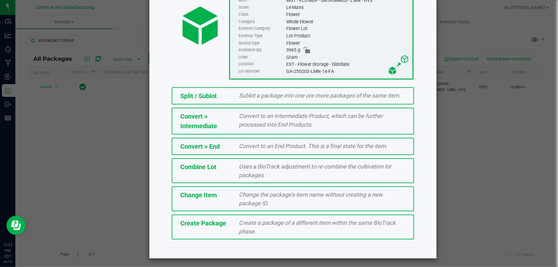
click at [227, 228] on div "Create Package Create a package of a different item within the same BioTrack ph…" at bounding box center [293, 226] width 242 height 25
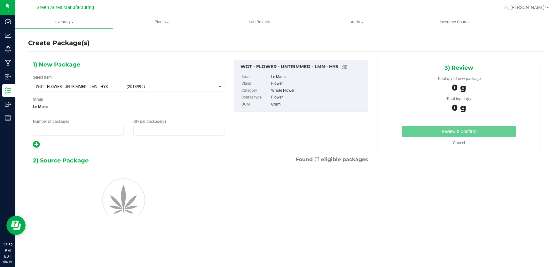
type input "1"
type input "0.0000"
click at [296, 226] on div at bounding box center [200, 199] width 345 height 68
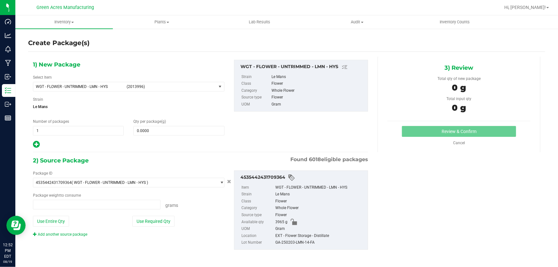
type input "0.0000 g"
click at [70, 86] on span "WGT - FLOWER - UNTRIMMED - LMN - HYS" at bounding box center [79, 86] width 87 height 4
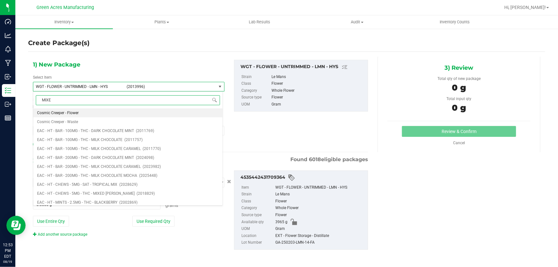
type input "MIXED"
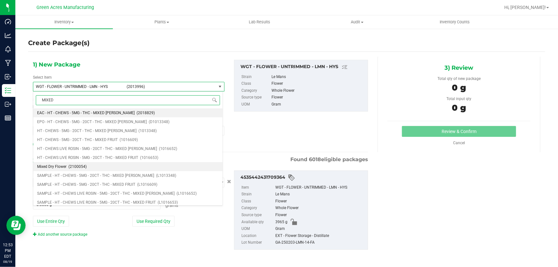
click at [74, 166] on span "(2100054)" at bounding box center [77, 166] width 18 height 4
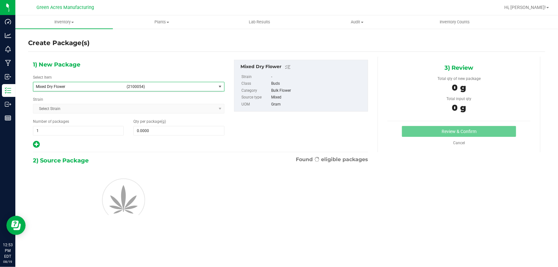
type input "0.0000"
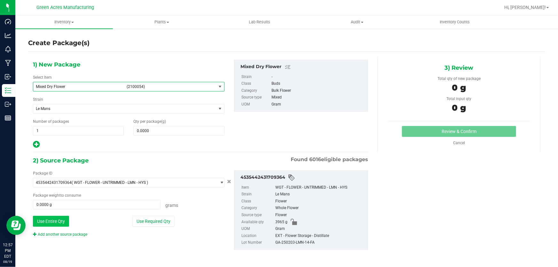
click at [61, 221] on button "Use Entire Qty" at bounding box center [51, 221] width 36 height 11
type input "3965.0000 g"
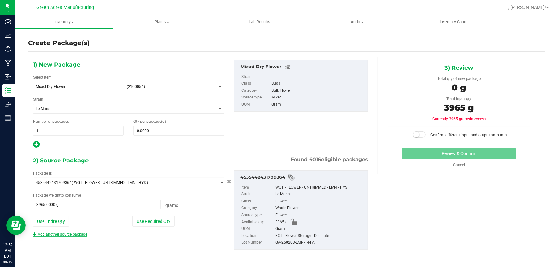
click at [71, 235] on link "Add another source package" at bounding box center [60, 234] width 54 height 4
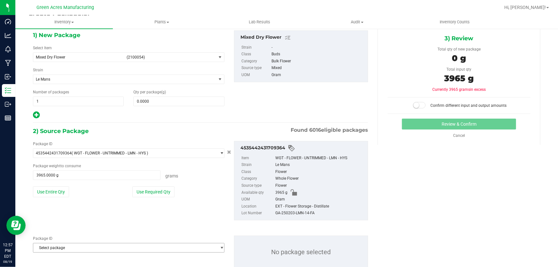
scroll to position [48, 0]
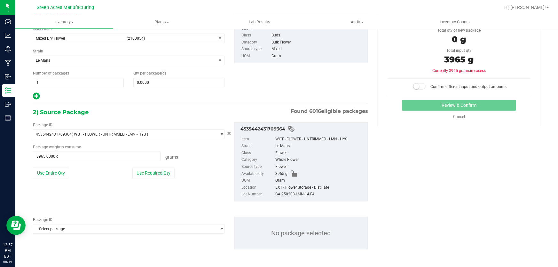
click at [79, 222] on div "Package ID Select package 0000518841815896 0001986067780047 0004070341500786 00…" at bounding box center [128, 225] width 191 height 17
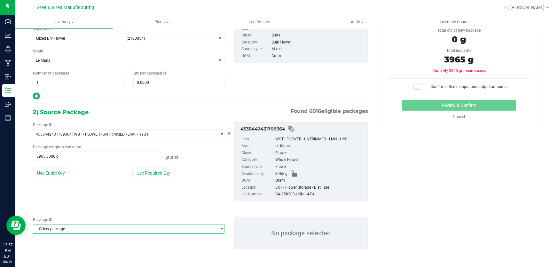
click at [79, 228] on span "Select package" at bounding box center [124, 228] width 183 height 9
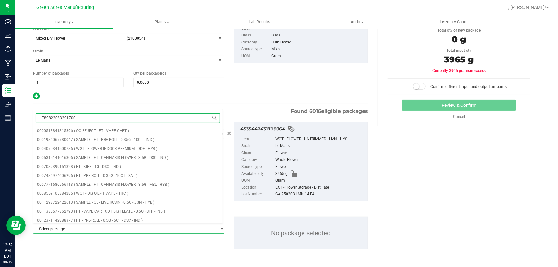
type input "7898220832917001"
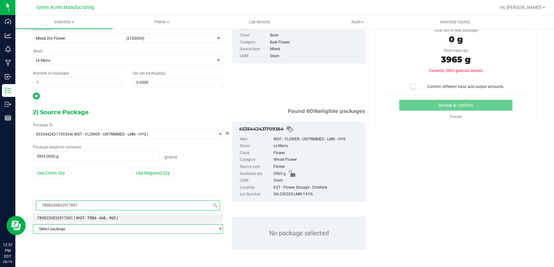
click at [80, 221] on li "7898220832917001 ( WGT - TRIM - AML - IND )" at bounding box center [127, 217] width 189 height 9
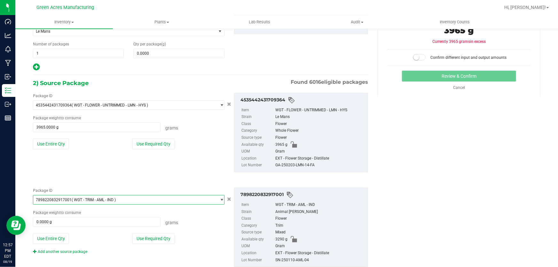
scroll to position [95, 0]
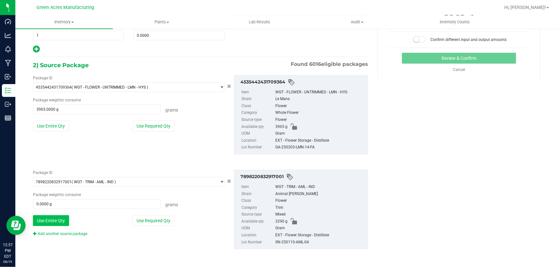
drag, startPoint x: 63, startPoint y: 223, endPoint x: 65, endPoint y: 230, distance: 7.7
click at [63, 222] on button "Use Entire Qty" at bounding box center [51, 220] width 36 height 11
type input "3290.0000 g"
click at [66, 233] on link "Add another source package" at bounding box center [60, 233] width 54 height 4
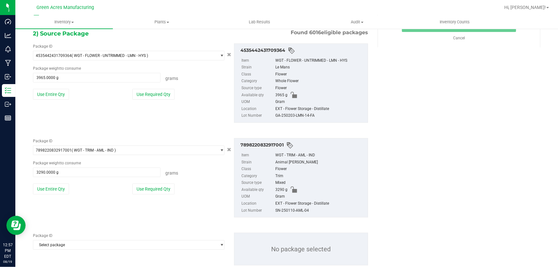
scroll to position [143, 0]
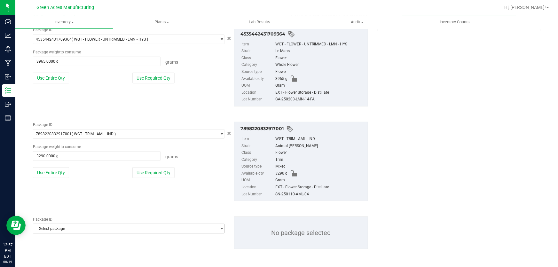
click at [84, 226] on span "Select package" at bounding box center [124, 228] width 183 height 9
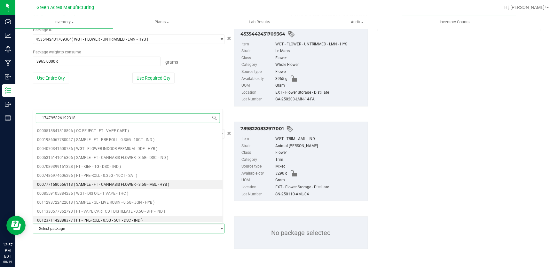
type input "1747958261923183"
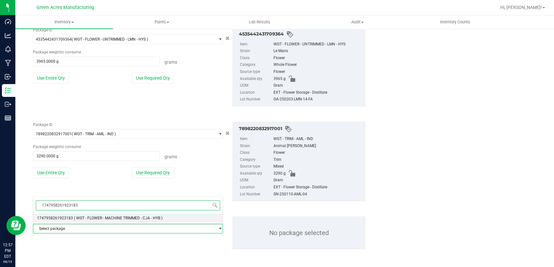
drag, startPoint x: 72, startPoint y: 211, endPoint x: 69, endPoint y: 221, distance: 10.5
click at [70, 218] on div "1747958261923183 Select package 1747958261923183 ( WGT - FLOWER - MACHINE TRIMM…" at bounding box center [128, 209] width 190 height 27
click at [69, 221] on li "1747958261923183 ( WGT - FLOWER - MACHINE TRIMMED - CJA - HYB )" at bounding box center [127, 217] width 189 height 9
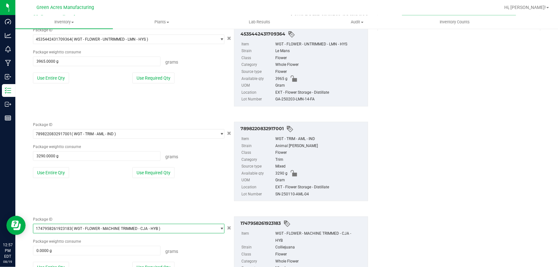
scroll to position [197, 0]
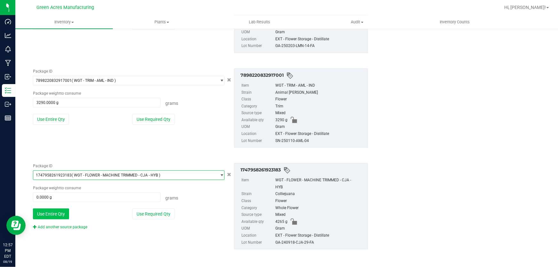
click at [60, 214] on button "Use Entire Qty" at bounding box center [51, 213] width 36 height 11
type input "4265.0000 g"
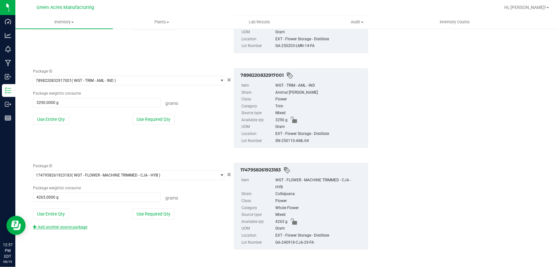
click at [61, 226] on link "Add another source package" at bounding box center [60, 227] width 54 height 4
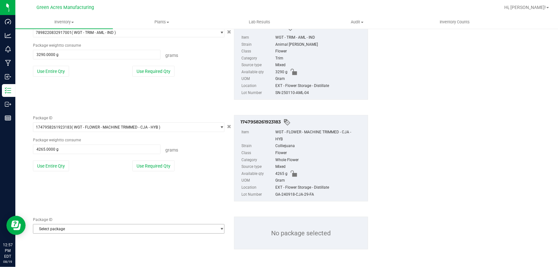
click at [56, 232] on span "Select package" at bounding box center [124, 228] width 183 height 9
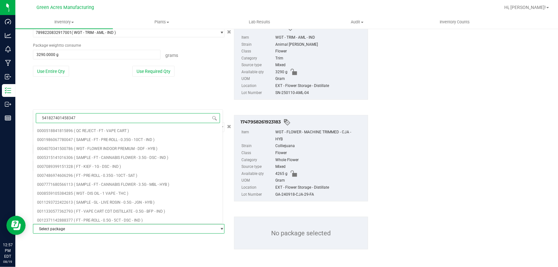
type input "[CREDIT_CARD_NUMBER]"
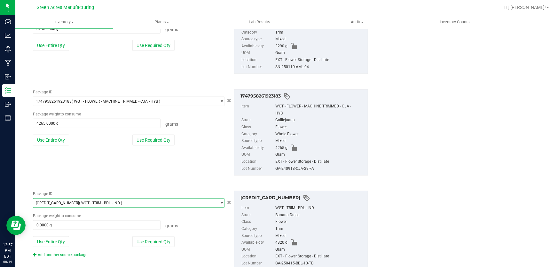
scroll to position [291, 0]
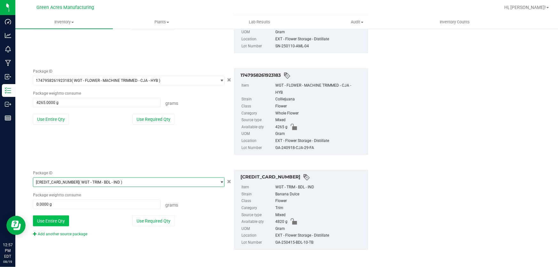
click at [53, 224] on button "Use Entire Qty" at bounding box center [51, 220] width 36 height 11
type input "4820.0000 g"
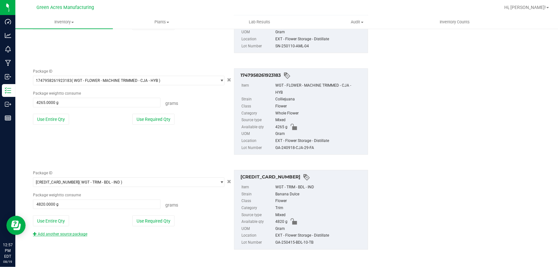
click at [54, 232] on link "Add another source package" at bounding box center [60, 234] width 54 height 4
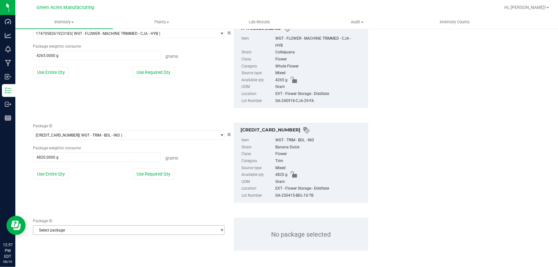
scroll to position [339, 0]
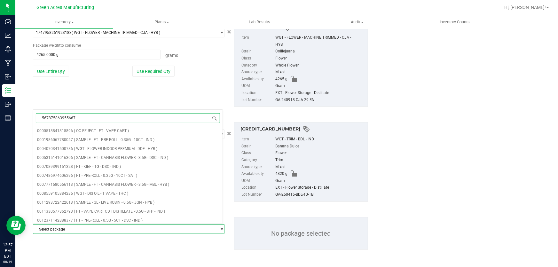
type input "5678758639556679"
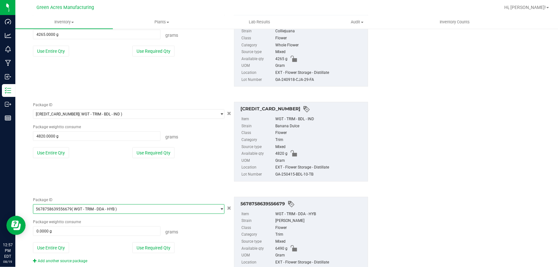
scroll to position [386, 0]
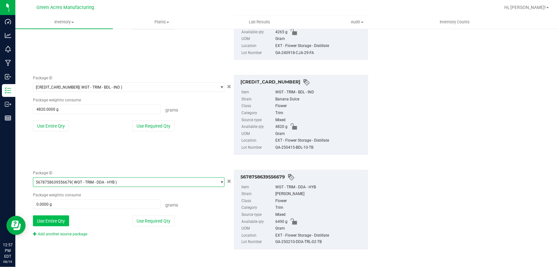
click at [53, 218] on button "Use Entire Qty" at bounding box center [51, 220] width 36 height 11
type input "6490.0000 g"
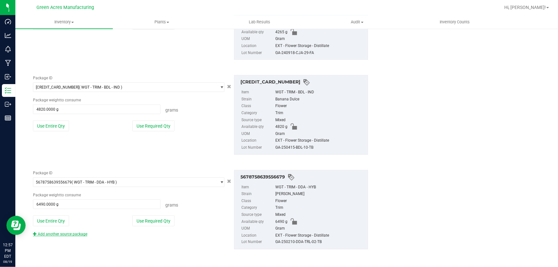
click at [57, 232] on link "Add another source package" at bounding box center [60, 234] width 54 height 4
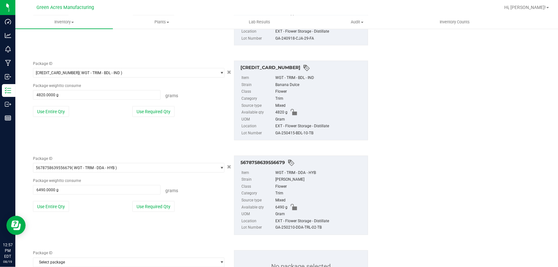
scroll to position [434, 0]
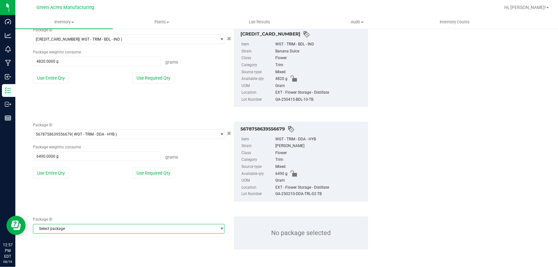
click at [67, 230] on span "Select package" at bounding box center [124, 228] width 183 height 9
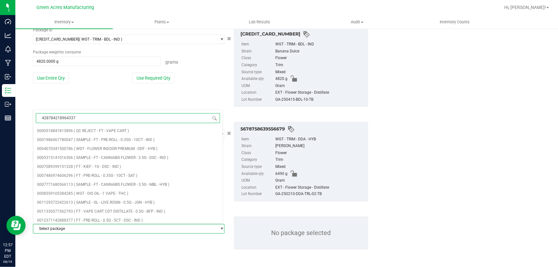
type input "4287842189643376"
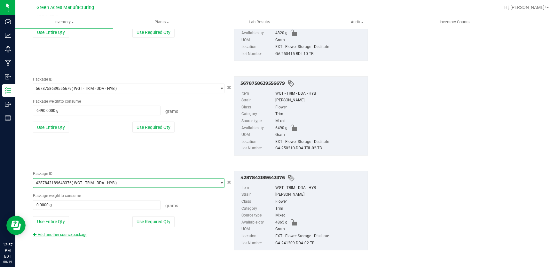
scroll to position [481, 0]
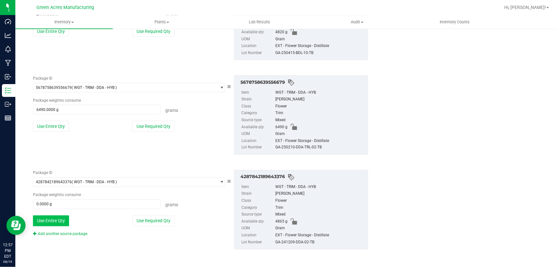
click at [58, 222] on button "Use Entire Qty" at bounding box center [51, 220] width 36 height 11
type input "4865.0000 g"
click at [54, 232] on link "Add another source package" at bounding box center [60, 234] width 54 height 4
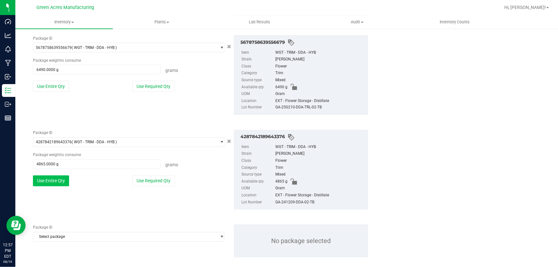
scroll to position [529, 0]
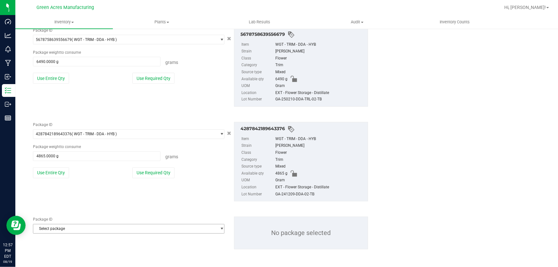
click at [62, 235] on div "Package ID Select package 0000518841815896 0001986067780047 0004070341500786 00…" at bounding box center [200, 233] width 345 height 43
click at [62, 230] on span "Select package" at bounding box center [124, 228] width 183 height 9
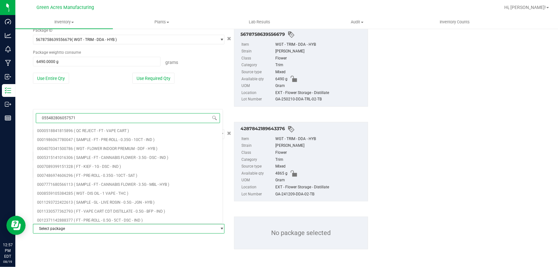
type input "0554828060575710"
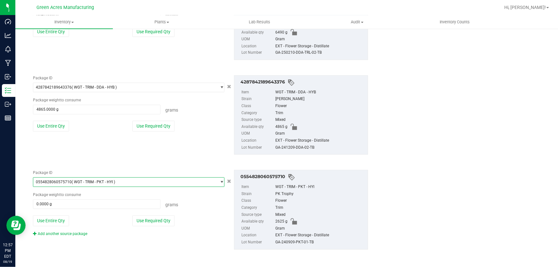
scroll to position [575, 0]
click at [51, 220] on button "Use Entire Qty" at bounding box center [51, 220] width 36 height 11
type input "2625.0000 g"
click at [54, 233] on link "Add another source package" at bounding box center [60, 234] width 54 height 4
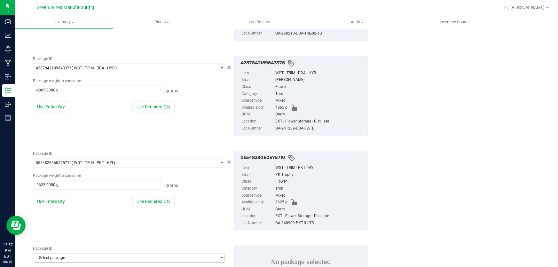
scroll to position [623, 0]
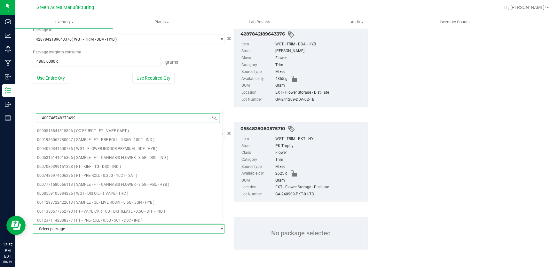
type input "4007467482734996"
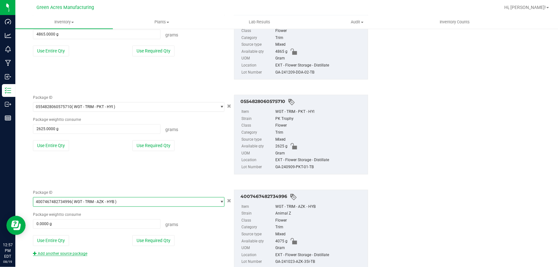
scroll to position [670, 0]
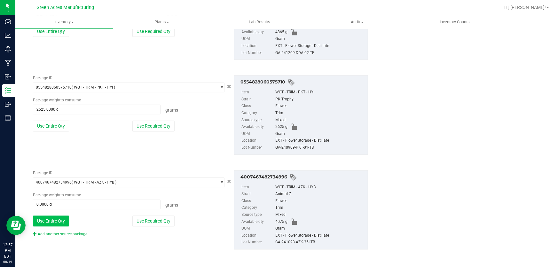
click at [57, 219] on button "Use Entire Qty" at bounding box center [51, 220] width 36 height 11
type input "4075.0000 g"
click at [62, 233] on link "Add another source package" at bounding box center [60, 234] width 54 height 4
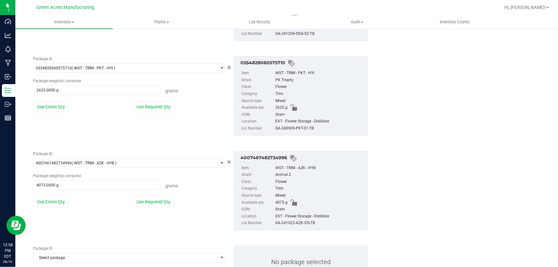
scroll to position [718, 0]
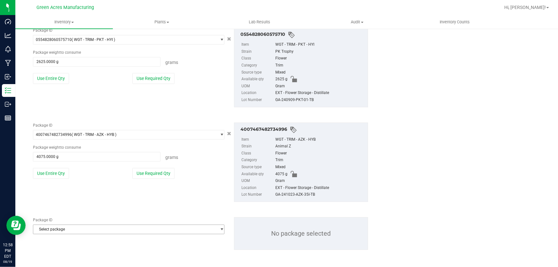
click at [69, 229] on span "Select package" at bounding box center [124, 229] width 183 height 9
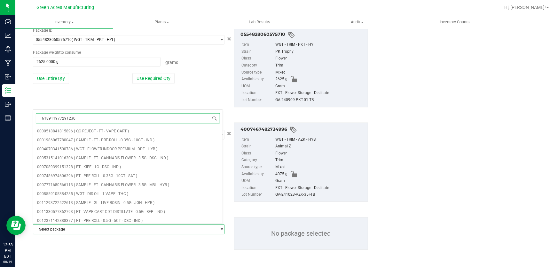
type input "6189119772912302"
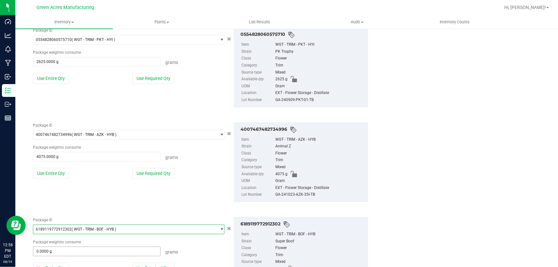
scroll to position [765, 0]
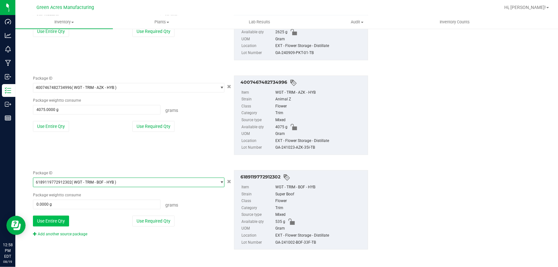
click at [62, 220] on button "Use Entire Qty" at bounding box center [51, 220] width 36 height 11
type input "535.0000 g"
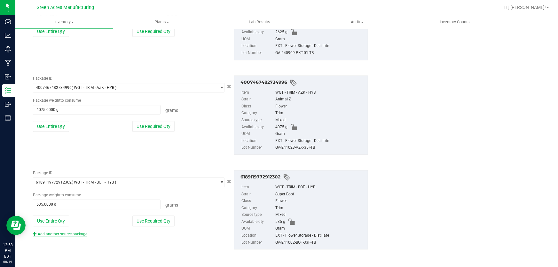
click at [64, 232] on link "Add another source package" at bounding box center [60, 234] width 54 height 4
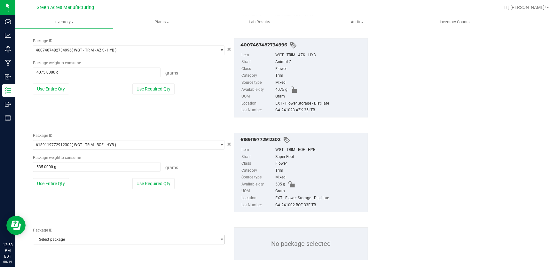
scroll to position [812, 0]
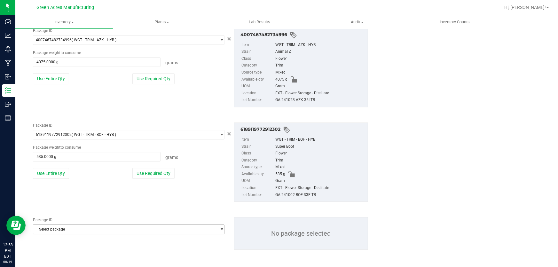
click at [63, 228] on span "Select package" at bounding box center [124, 229] width 183 height 9
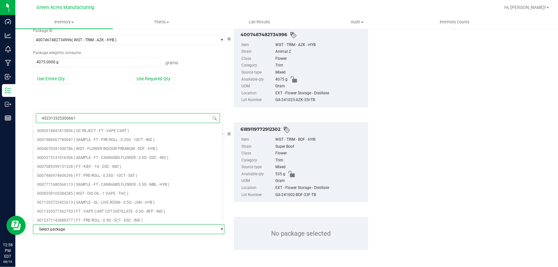
type input "4523133253006613"
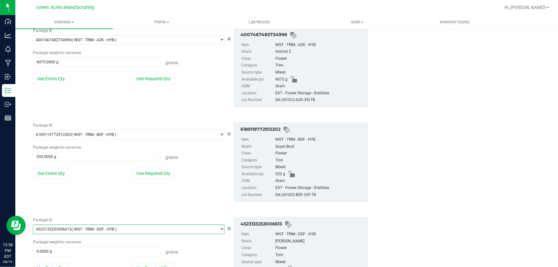
scroll to position [859, 0]
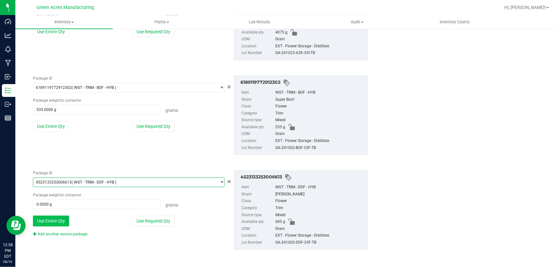
click at [60, 216] on button "Use Entire Qty" at bounding box center [51, 220] width 36 height 11
type input "685.0000 g"
click at [64, 229] on div "Package ID 4523133253006613 ( WGT - TRIM - DDF - HYB ) 4505274606537131 4505496…" at bounding box center [128, 203] width 201 height 67
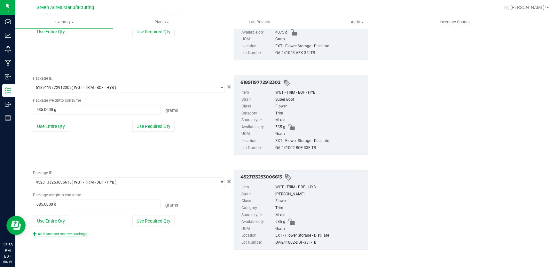
click at [64, 232] on link "Add another source package" at bounding box center [60, 234] width 54 height 4
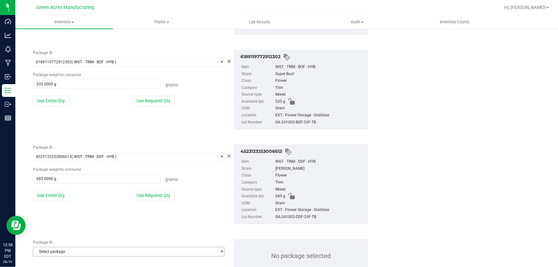
scroll to position [907, 0]
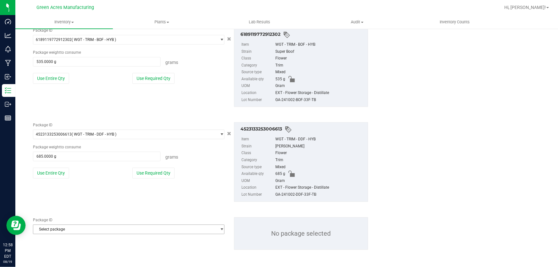
click at [71, 225] on span "Select package" at bounding box center [124, 229] width 183 height 9
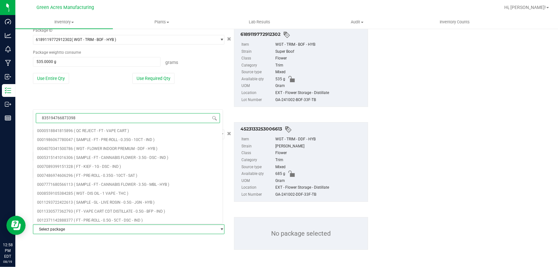
type input "8351947668733983"
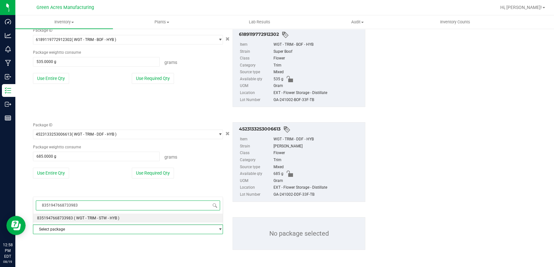
click at [91, 218] on span "( WGT - TRIM - STW - HYB )" at bounding box center [96, 218] width 45 height 4
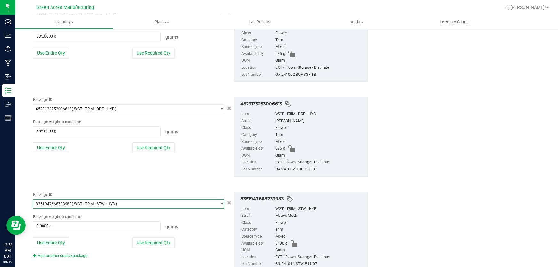
scroll to position [954, 0]
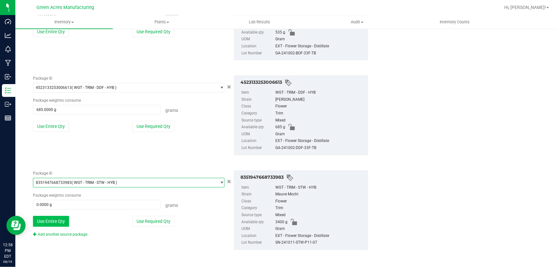
click at [66, 220] on button "Use Entire Qty" at bounding box center [51, 221] width 36 height 11
type input "3400.0000 g"
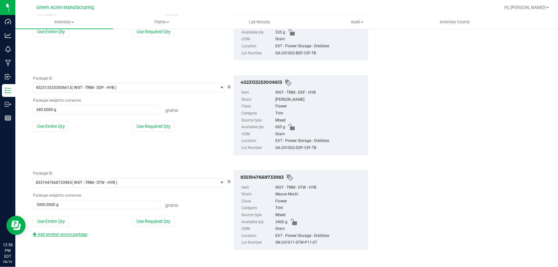
click at [67, 233] on link "Add another source package" at bounding box center [60, 234] width 54 height 4
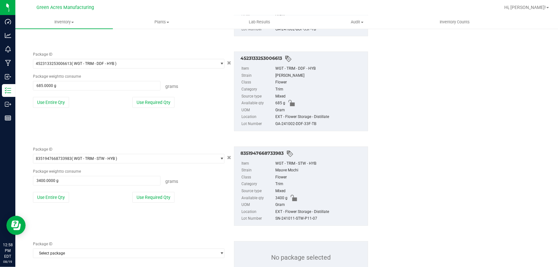
scroll to position [1002, 0]
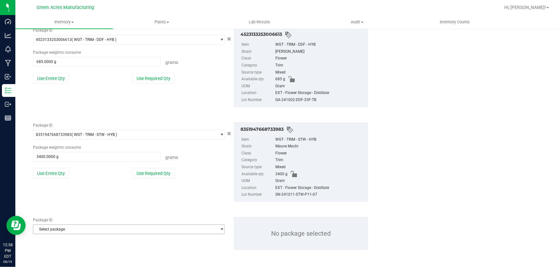
click at [77, 223] on div "Package ID Select package 0000518841815896 0001986067780047 0004070341500786 00…" at bounding box center [128, 225] width 191 height 17
click at [79, 227] on span "Select package" at bounding box center [124, 229] width 183 height 9
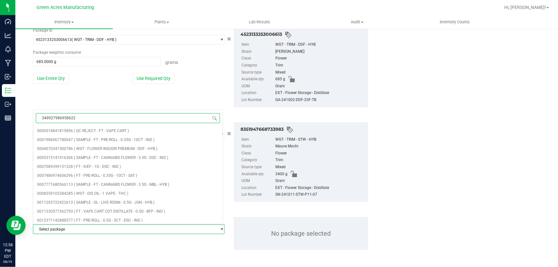
type input "3499279869586228"
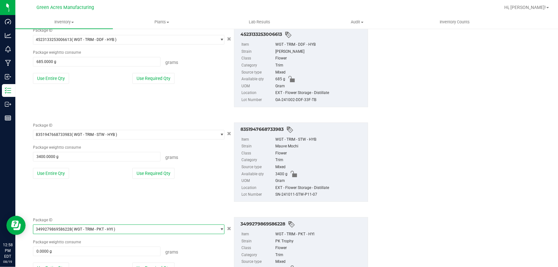
scroll to position [1049, 0]
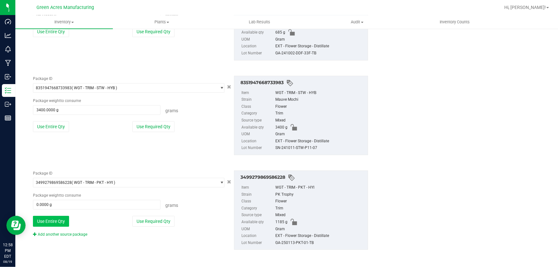
click at [61, 224] on button "Use Entire Qty" at bounding box center [51, 221] width 36 height 11
type input "1185.0000 g"
click at [61, 232] on link "Add another source package" at bounding box center [60, 234] width 54 height 4
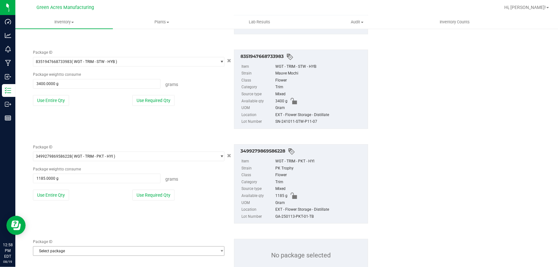
scroll to position [1096, 0]
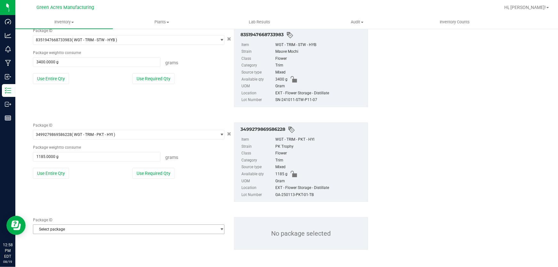
click at [94, 227] on span "Select package" at bounding box center [124, 229] width 183 height 9
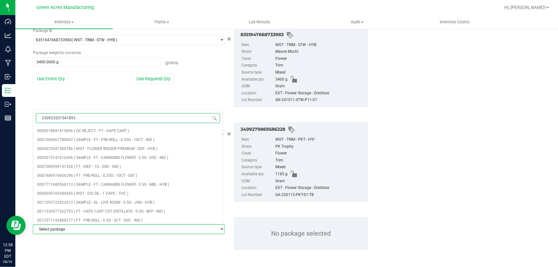
type input "2309232015418933"
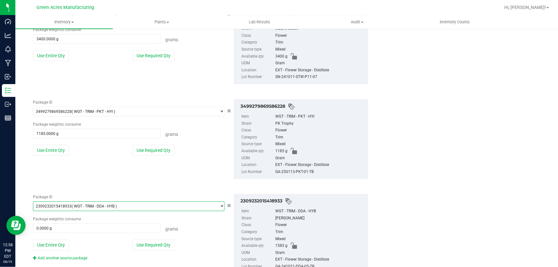
scroll to position [1143, 0]
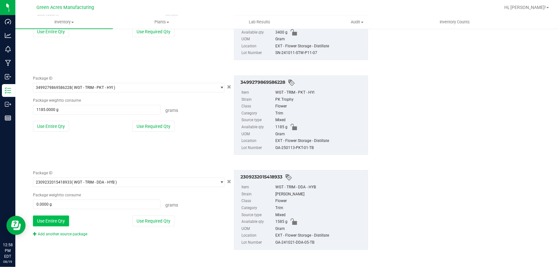
click at [58, 217] on button "Use Entire Qty" at bounding box center [51, 220] width 36 height 11
type input "1585.0000 g"
click at [64, 231] on div "Add another source package" at bounding box center [65, 234] width 64 height 6
click at [63, 232] on link "Add another source package" at bounding box center [60, 234] width 54 height 4
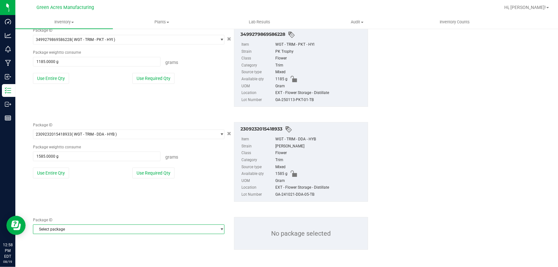
click at [63, 232] on span "Select package" at bounding box center [124, 229] width 183 height 9
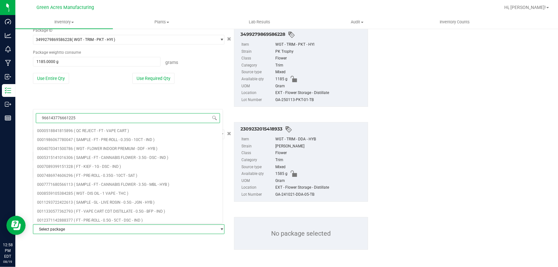
type input "9661437766612251"
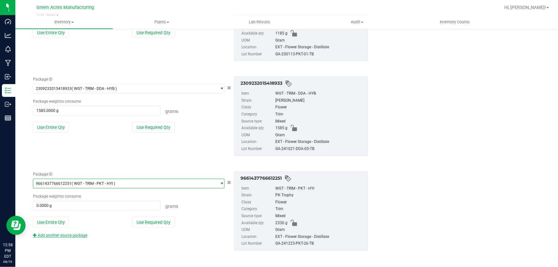
scroll to position [1238, 0]
click at [68, 219] on button "Use Entire Qty" at bounding box center [51, 221] width 36 height 11
type input "2330.0000 g"
click at [69, 233] on link "Add another source package" at bounding box center [60, 234] width 54 height 4
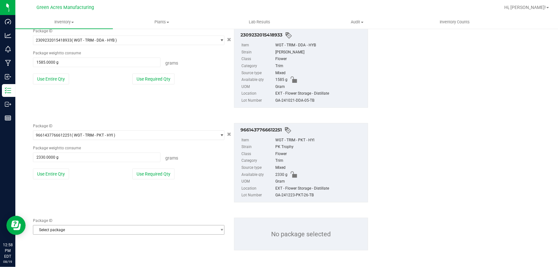
scroll to position [1286, 0]
click at [68, 230] on span "Select package" at bounding box center [124, 229] width 183 height 9
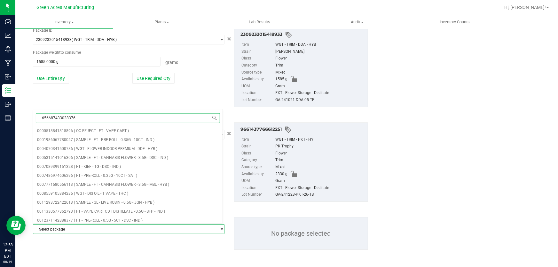
type input "6566874330383763"
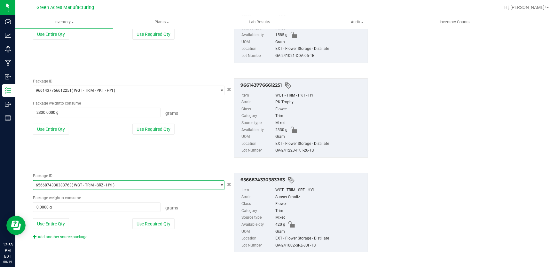
scroll to position [1333, 0]
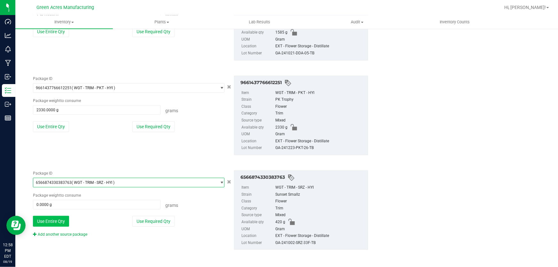
click at [59, 223] on button "Use Entire Qty" at bounding box center [51, 221] width 36 height 11
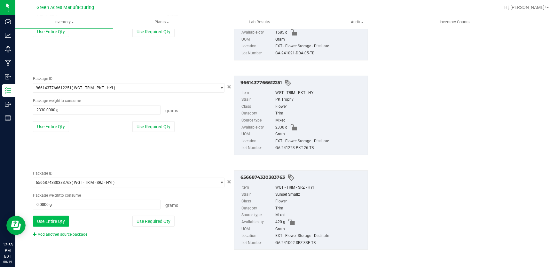
type input "420.0000 g"
click at [62, 233] on link "Add another source package" at bounding box center [60, 234] width 54 height 4
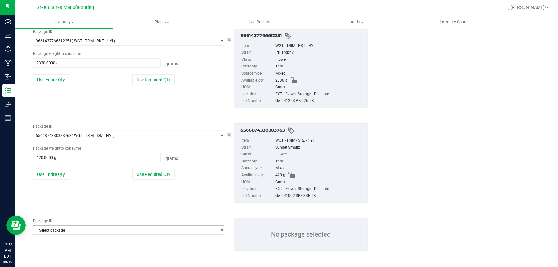
scroll to position [1381, 0]
click at [62, 232] on span "Select package" at bounding box center [124, 229] width 183 height 9
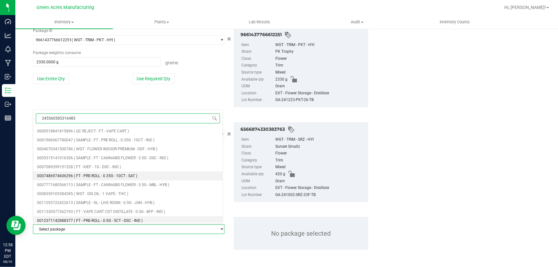
type input "2455605853164853"
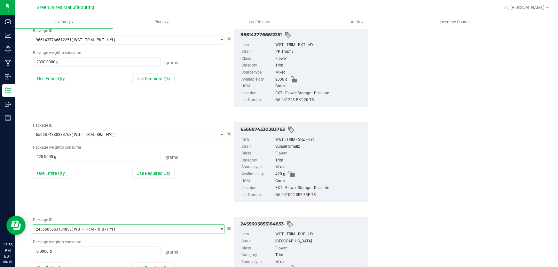
scroll to position [1409, 0]
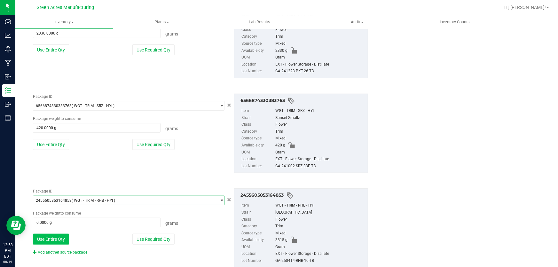
click at [51, 242] on button "Use Entire Qty" at bounding box center [51, 239] width 36 height 11
type input "3815.0000 g"
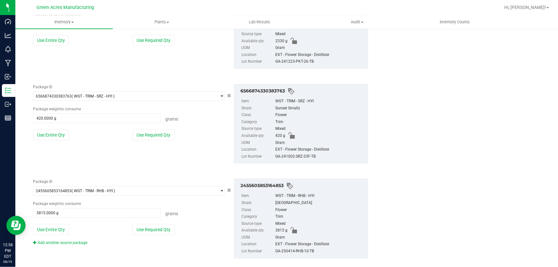
scroll to position [1428, 0]
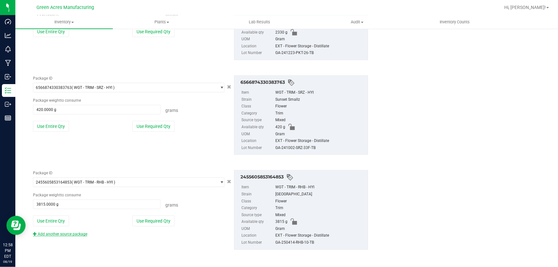
click at [52, 233] on link "Add another source package" at bounding box center [60, 234] width 54 height 4
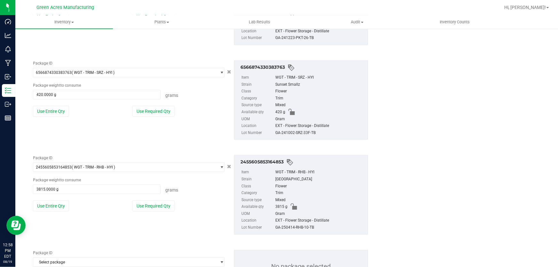
scroll to position [1457, 0]
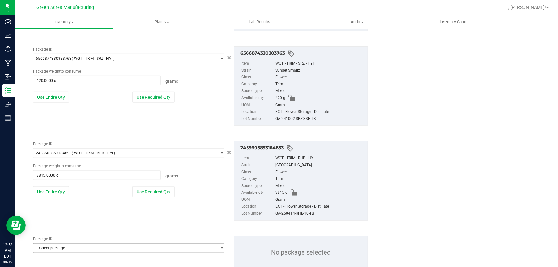
click at [54, 248] on span "Select package" at bounding box center [124, 248] width 183 height 9
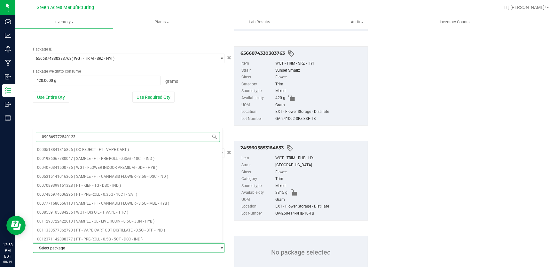
type input "0908697725401239"
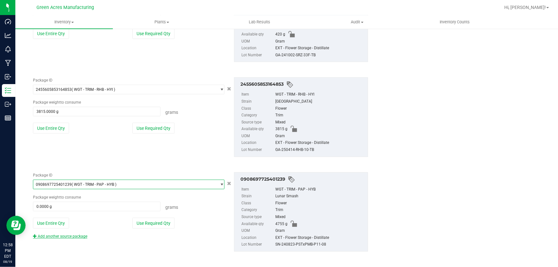
scroll to position [1522, 0]
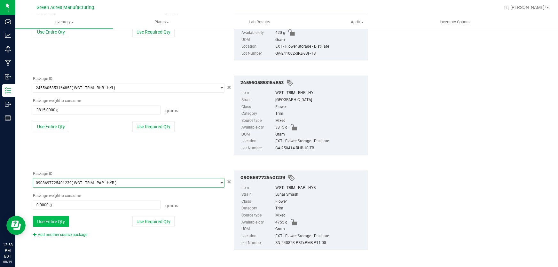
click at [60, 223] on button "Use Entire Qty" at bounding box center [51, 221] width 36 height 11
type input "4755.0000 g"
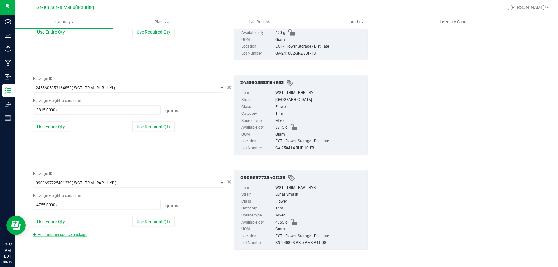
click at [59, 234] on link "Add another source package" at bounding box center [60, 234] width 54 height 4
click at [60, 222] on button "Use Entire Qty" at bounding box center [51, 221] width 36 height 11
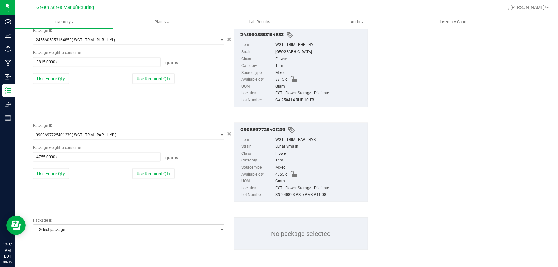
click at [63, 228] on span "Select package" at bounding box center [124, 229] width 183 height 9
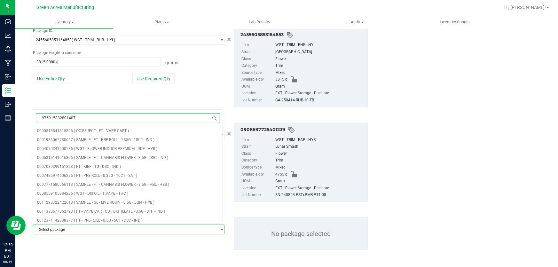
type input "9759158328014077"
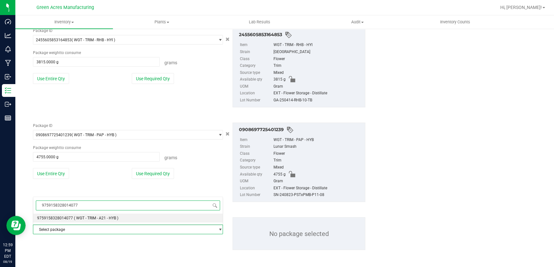
click at [58, 217] on span "9759158328014077" at bounding box center [55, 218] width 36 height 4
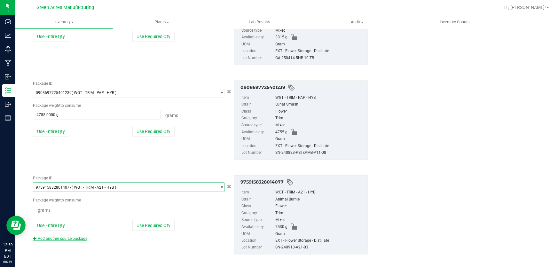
scroll to position [1617, 0]
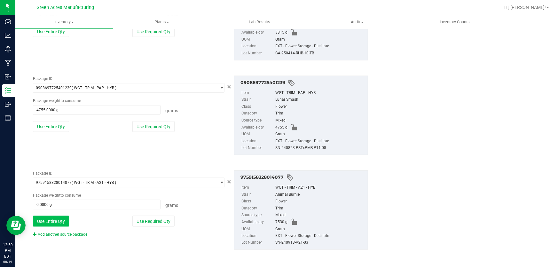
click at [57, 220] on button "Use Entire Qty" at bounding box center [51, 221] width 36 height 11
type input "7530.0000 g"
click at [57, 236] on div "Package ID 9759158328014077 ( WGT - TRIM - A21 - HYB ) 9750448979984680 9750579…" at bounding box center [200, 209] width 345 height 89
click at [57, 233] on link "Add another source package" at bounding box center [60, 234] width 54 height 4
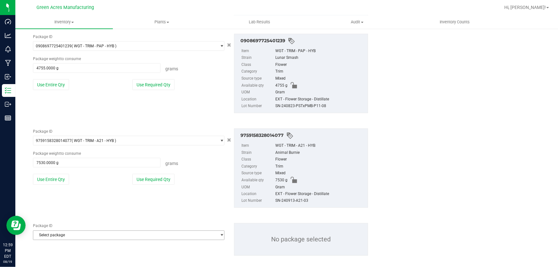
scroll to position [1665, 0]
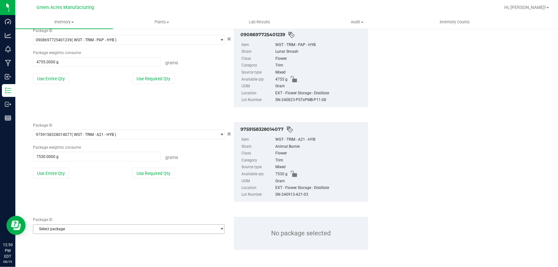
click at [56, 232] on span "Select package" at bounding box center [124, 229] width 183 height 9
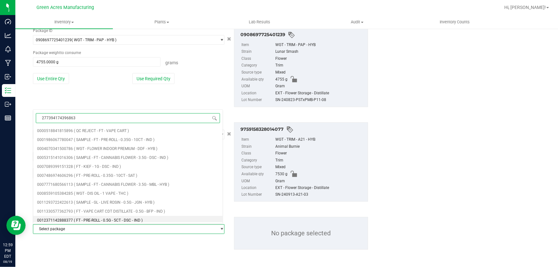
type input "2773941743968631"
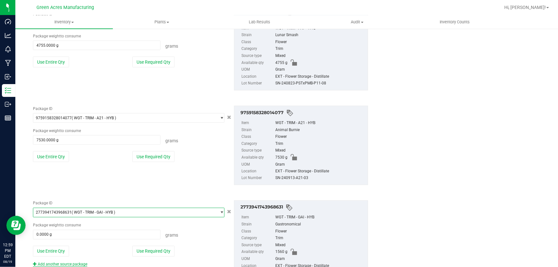
scroll to position [1711, 0]
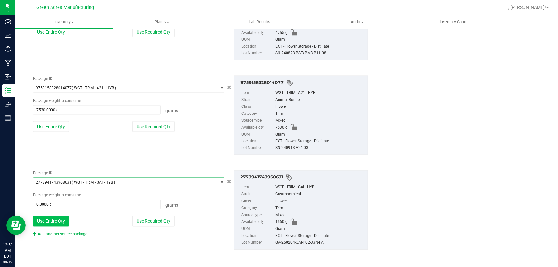
click at [62, 221] on button "Use Entire Qty" at bounding box center [51, 221] width 36 height 11
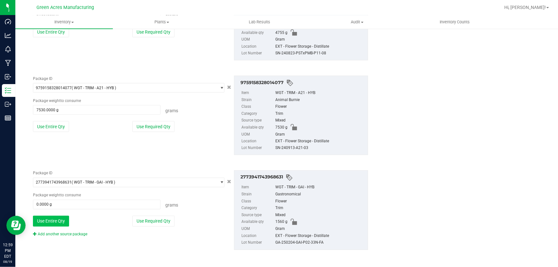
type input "1560.0000 g"
click at [58, 232] on link "Add another source package" at bounding box center [60, 234] width 54 height 4
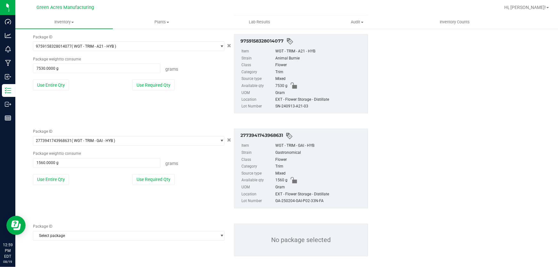
scroll to position [1759, 0]
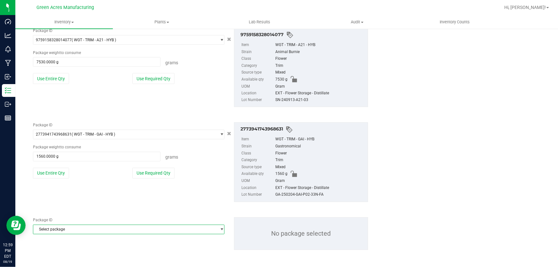
click at [58, 231] on span "Select package" at bounding box center [124, 229] width 183 height 9
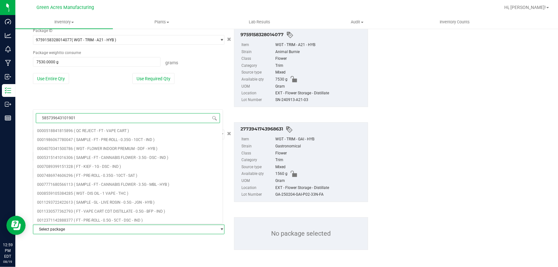
type input "[CREDIT_CARD_NUMBER]"
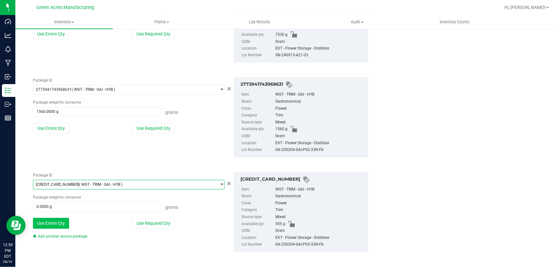
scroll to position [1806, 0]
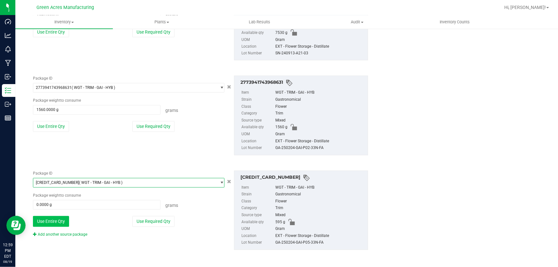
click at [56, 221] on button "Use Entire Qty" at bounding box center [51, 221] width 36 height 11
type input "595.0000 g"
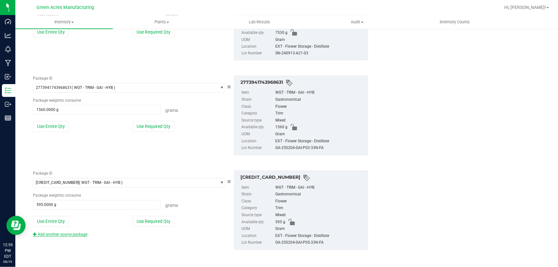
click at [54, 233] on link "Add another source package" at bounding box center [60, 234] width 54 height 4
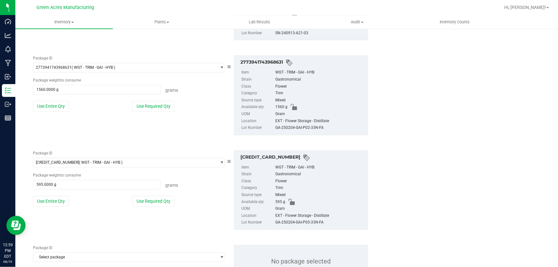
scroll to position [1835, 0]
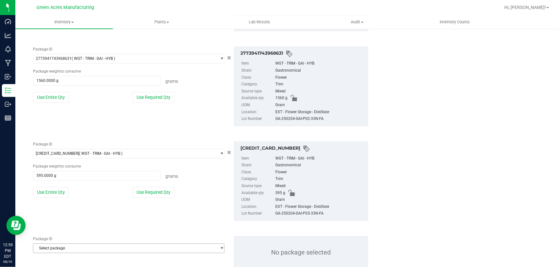
click at [49, 247] on span "Select package" at bounding box center [124, 248] width 183 height 9
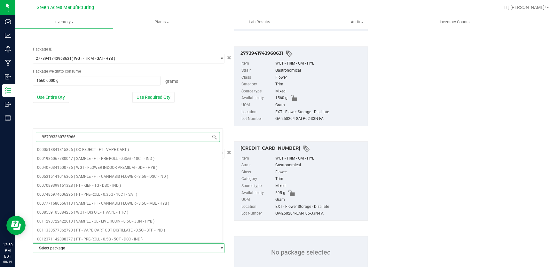
type input "9570933607859668"
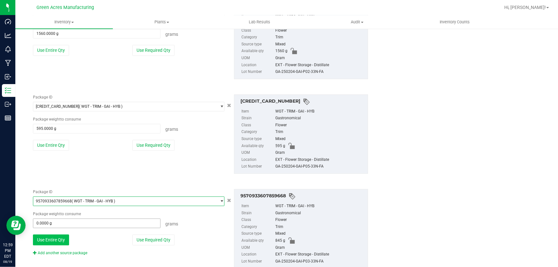
scroll to position [1893, 0]
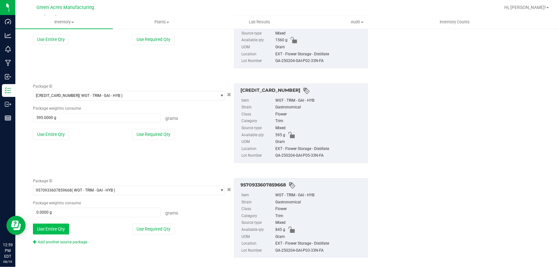
click at [50, 226] on button "Use Entire Qty" at bounding box center [51, 228] width 36 height 11
type input "845.0000 g"
click at [59, 240] on link "Add another source package" at bounding box center [60, 242] width 54 height 4
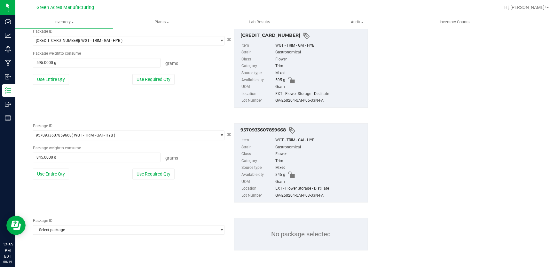
scroll to position [1949, 0]
click at [60, 231] on span "Select package" at bounding box center [124, 229] width 183 height 9
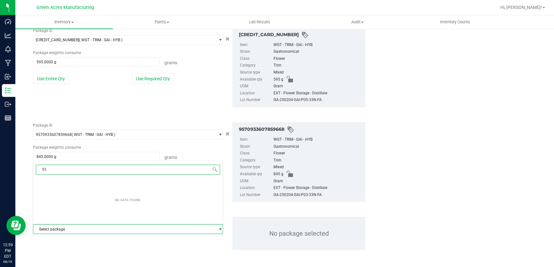
type input "9"
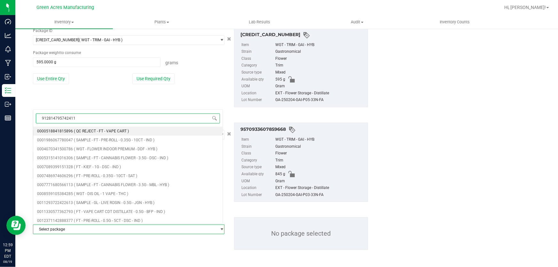
type input "9128147957424111"
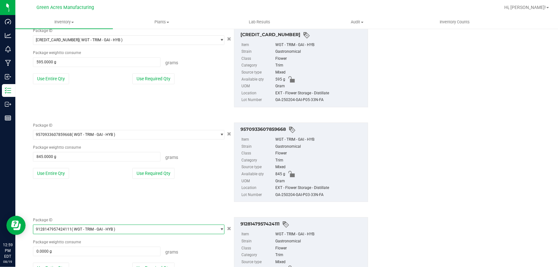
scroll to position [1995, 0]
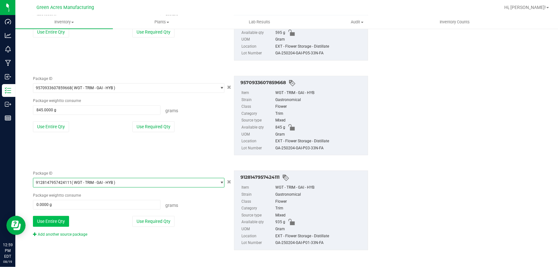
click at [57, 220] on button "Use Entire Qty" at bounding box center [51, 221] width 36 height 11
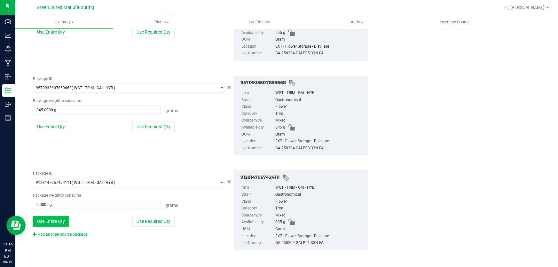
type input "935.0000 g"
click at [61, 234] on link "Add another source package" at bounding box center [60, 234] width 54 height 4
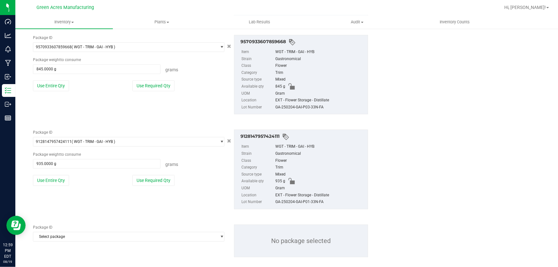
scroll to position [2043, 0]
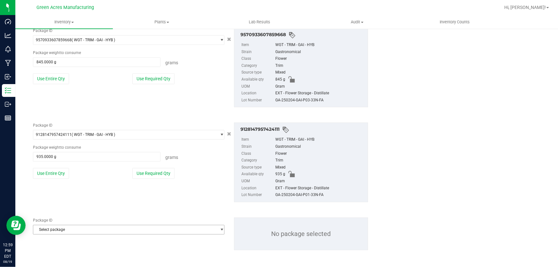
click at [61, 229] on span "Select package" at bounding box center [124, 229] width 183 height 9
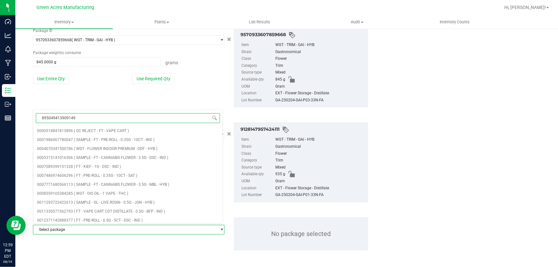
type input "8950494139091497"
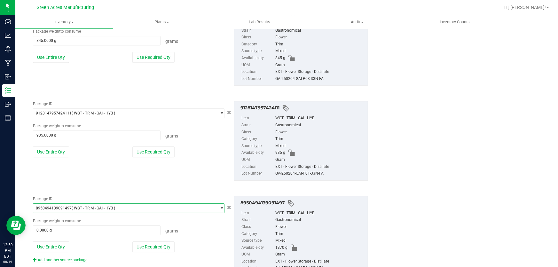
scroll to position [2090, 0]
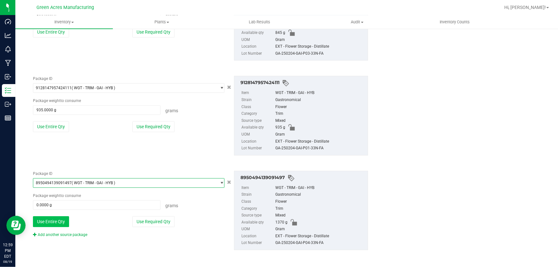
click at [57, 217] on button "Use Entire Qty" at bounding box center [51, 221] width 36 height 11
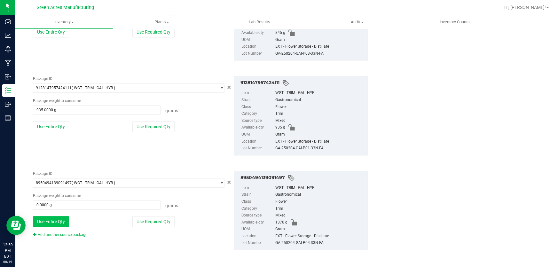
type input "1370.0000 g"
click at [58, 232] on link "Add another source package" at bounding box center [60, 234] width 54 height 4
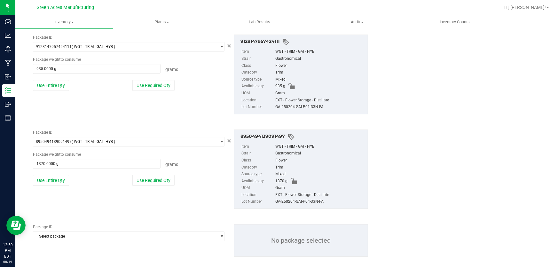
scroll to position [2138, 0]
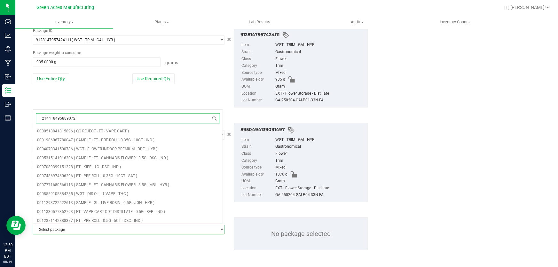
type input "2144184958890720"
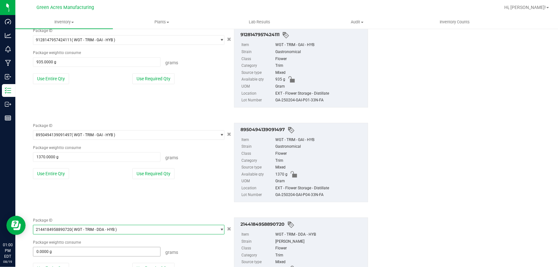
scroll to position [2185, 0]
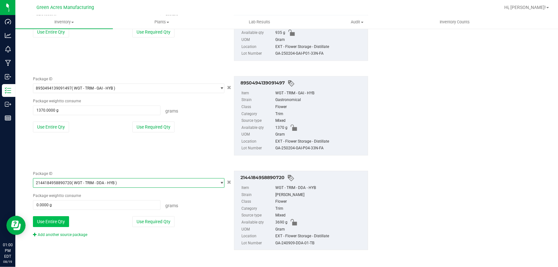
click at [54, 220] on button "Use Entire Qty" at bounding box center [51, 221] width 36 height 11
type input "3690.0000 g"
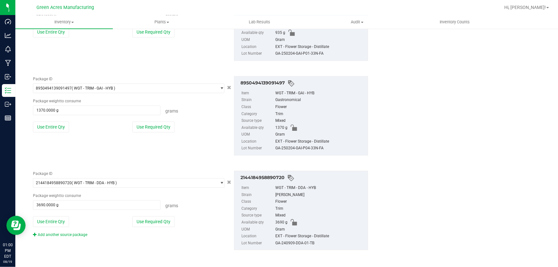
click at [58, 232] on div "Add another source package" at bounding box center [65, 235] width 64 height 6
click at [60, 233] on link "Add another source package" at bounding box center [60, 234] width 54 height 4
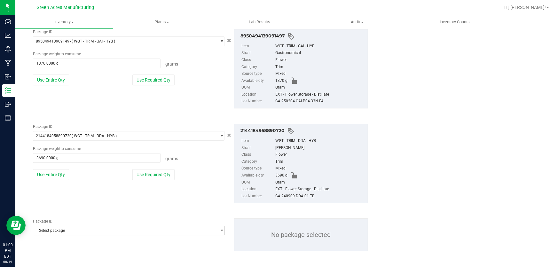
scroll to position [2233, 0]
click at [59, 227] on span "Select package" at bounding box center [124, 229] width 183 height 9
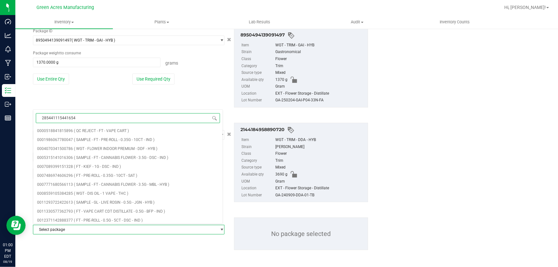
type input "2854411154416542"
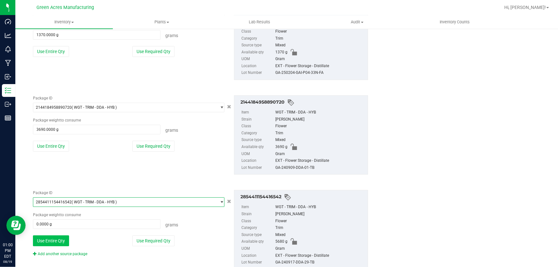
scroll to position [2279, 0]
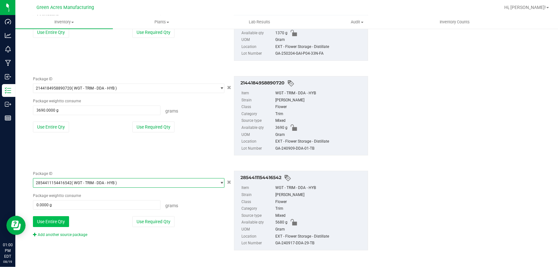
click at [56, 217] on button "Use Entire Qty" at bounding box center [51, 221] width 36 height 11
type input "5680.0000 g"
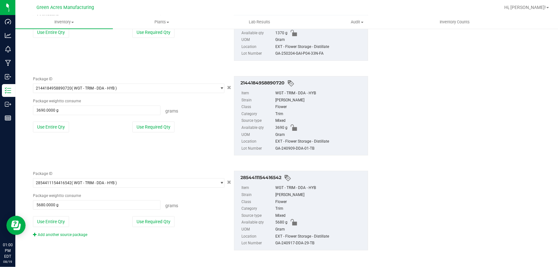
click at [63, 239] on div "Package ID 2854411154416542 ( WGT - TRIM - DDA - HYB ) 2839021578585849 2839110…" at bounding box center [200, 210] width 345 height 89
click at [64, 229] on div "Package ID 2854411154416542 ( WGT - TRIM - DDA - HYB ) 2839021578585849 2839110…" at bounding box center [128, 204] width 201 height 67
click at [64, 232] on link "Add another source package" at bounding box center [60, 234] width 54 height 4
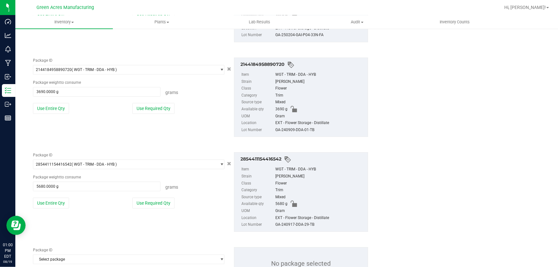
scroll to position [2308, 0]
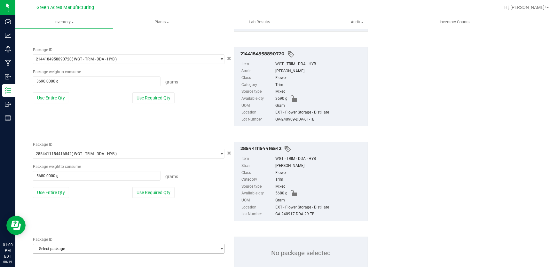
click at [70, 245] on span "Select package" at bounding box center [124, 248] width 183 height 9
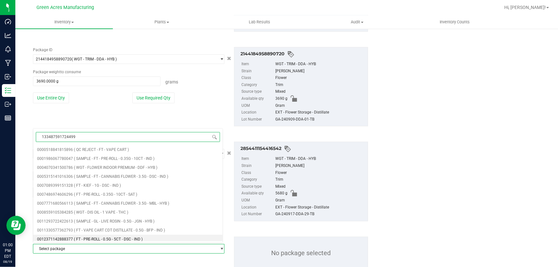
type input "1334875917244998"
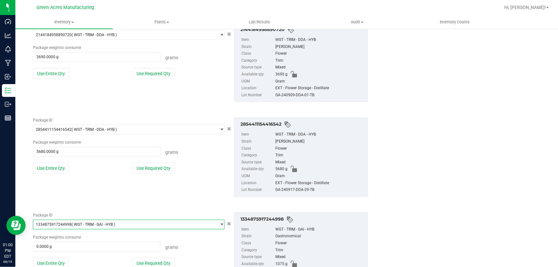
scroll to position [2374, 0]
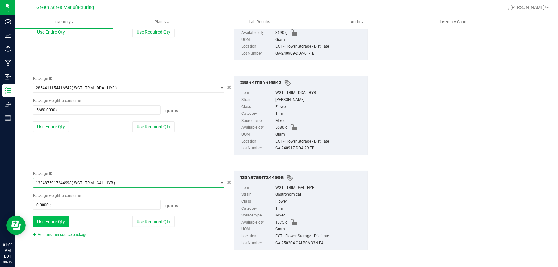
click at [55, 222] on button "Use Entire Qty" at bounding box center [51, 221] width 36 height 11
type input "1075.0000 g"
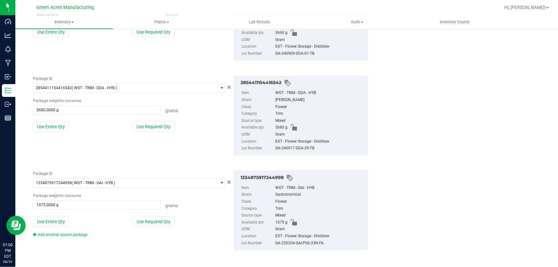
click at [62, 228] on div "Package ID 1334875917244998 ( WGT - TRIM - GAI - HYB ) 1319677828460220 1323613…" at bounding box center [128, 204] width 201 height 67
click at [64, 232] on link "Add another source package" at bounding box center [60, 234] width 54 height 4
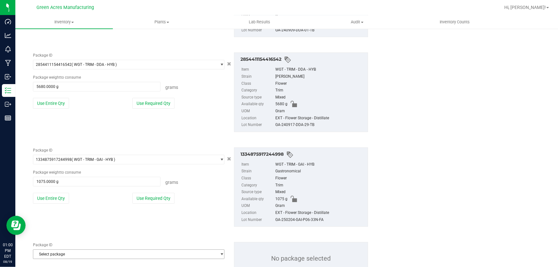
scroll to position [2422, 0]
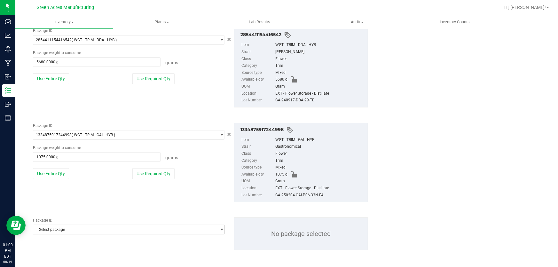
click at [74, 227] on span "Select package" at bounding box center [124, 229] width 183 height 9
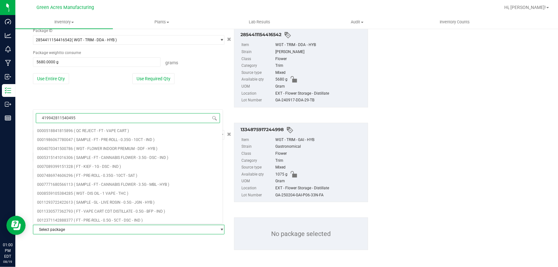
type input "4199428115404956"
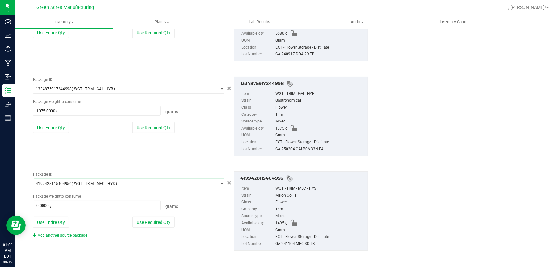
scroll to position [2469, 0]
click at [54, 222] on button "Use Entire Qty" at bounding box center [51, 221] width 36 height 11
type input "1495.0000 g"
click at [63, 232] on link "Add another source package" at bounding box center [60, 234] width 54 height 4
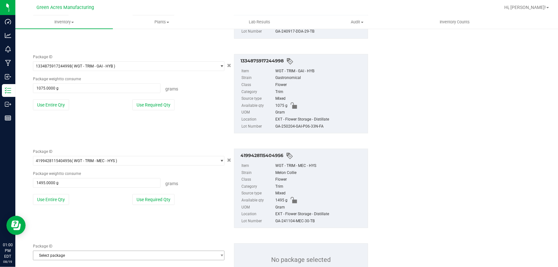
scroll to position [2517, 0]
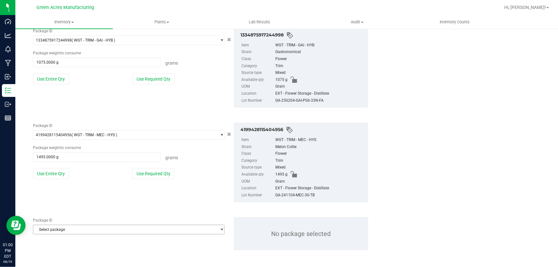
click at [58, 229] on span "Select package" at bounding box center [124, 229] width 183 height 9
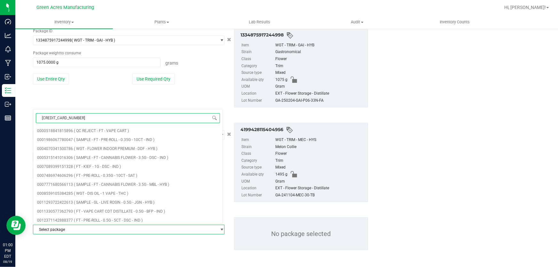
type input "1494973809855237"
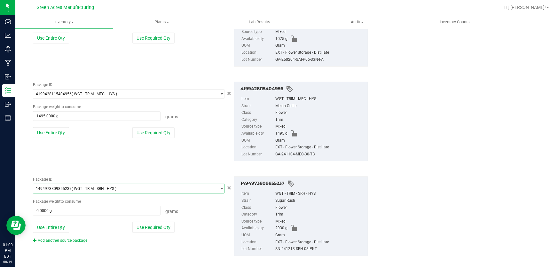
scroll to position [2563, 0]
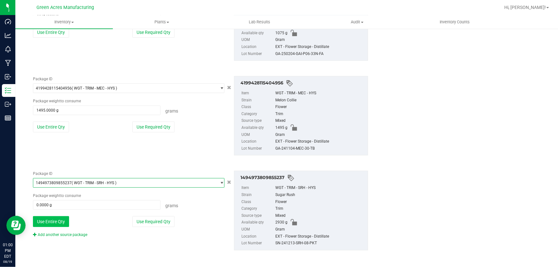
click at [58, 223] on button "Use Entire Qty" at bounding box center [51, 221] width 36 height 11
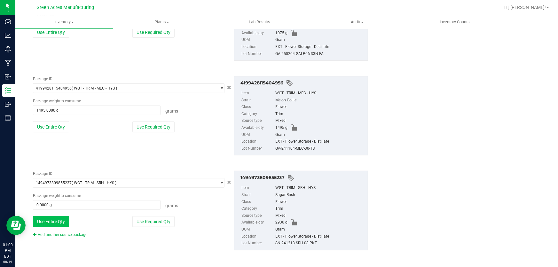
type input "2930.0000 g"
click at [66, 232] on link "Add another source package" at bounding box center [60, 234] width 54 height 4
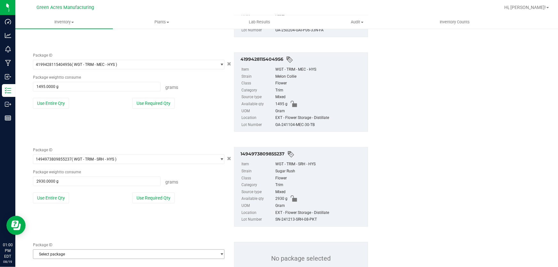
scroll to position [2611, 0]
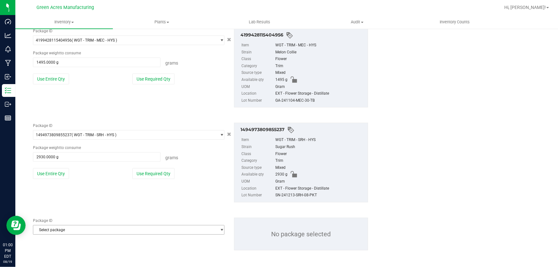
click at [81, 229] on span "Select package" at bounding box center [124, 229] width 183 height 9
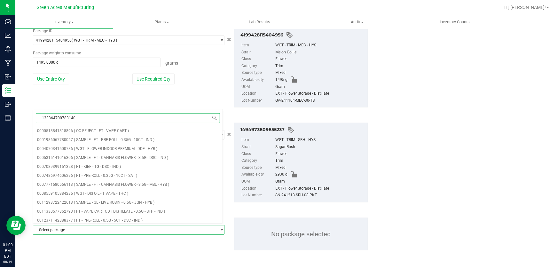
type input "1333647007831403"
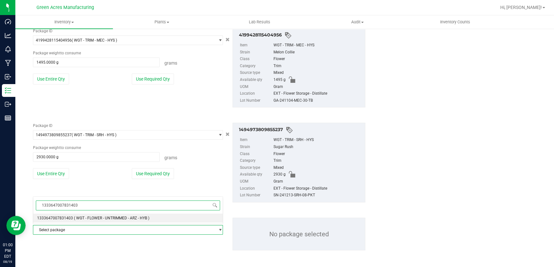
click at [86, 213] on li "1333647007831403 ( WGT - FLOWER - UNTRIMMED - ARZ - HYB )" at bounding box center [127, 217] width 189 height 9
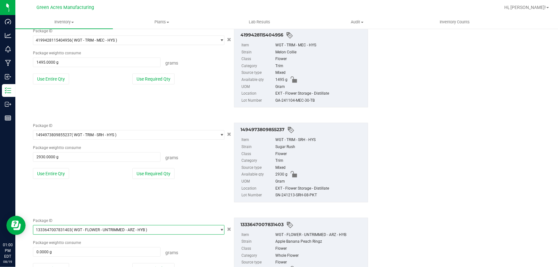
scroll to position [2658, 0]
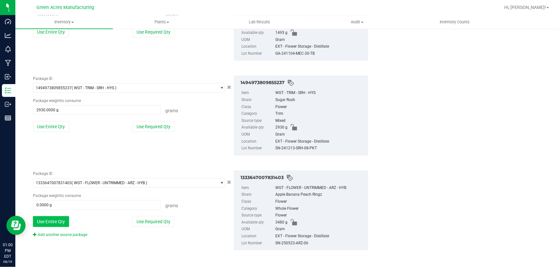
click at [65, 224] on button "Use Entire Qty" at bounding box center [51, 221] width 36 height 11
type input "3480.0000 g"
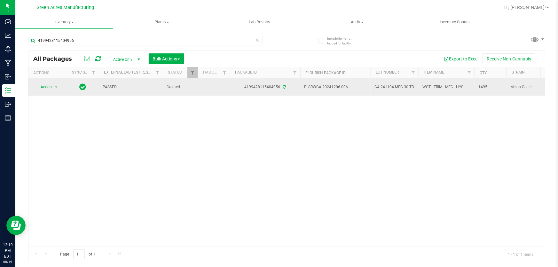
click at [391, 88] on span "GA-241104-MEC-30-TB" at bounding box center [394, 87] width 40 height 6
click at [391, 88] on input "GA-241104-MEC-30-TB" at bounding box center [393, 87] width 46 height 10
click at [51, 88] on span "Action" at bounding box center [43, 86] width 17 height 9
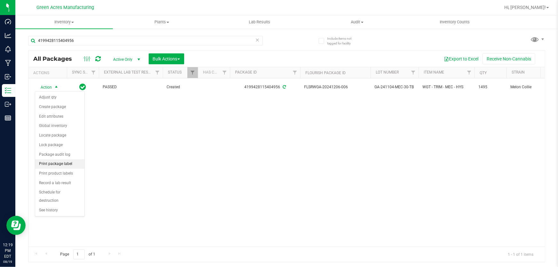
click at [70, 166] on li "Print package label" at bounding box center [59, 164] width 49 height 10
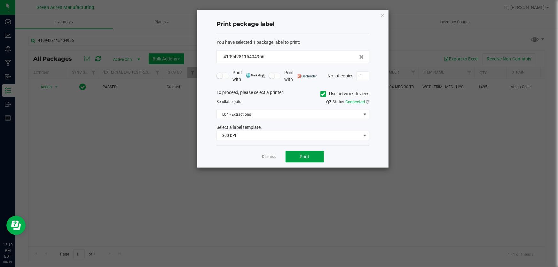
click at [316, 157] on button "Print" at bounding box center [304, 157] width 38 height 12
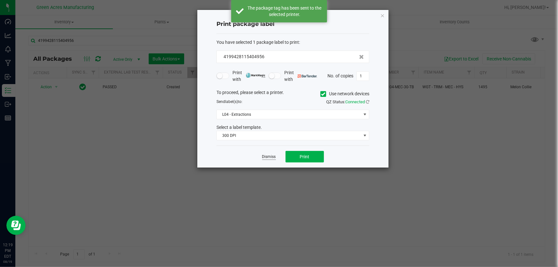
click at [271, 159] on link "Dismiss" at bounding box center [269, 156] width 14 height 5
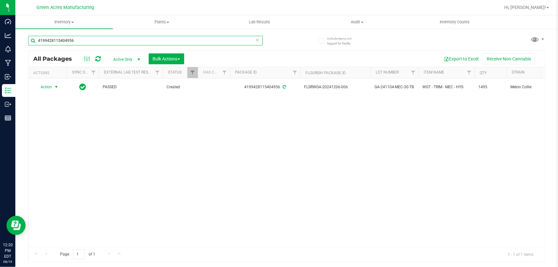
click at [167, 40] on input "4199428115404956" at bounding box center [145, 41] width 235 height 10
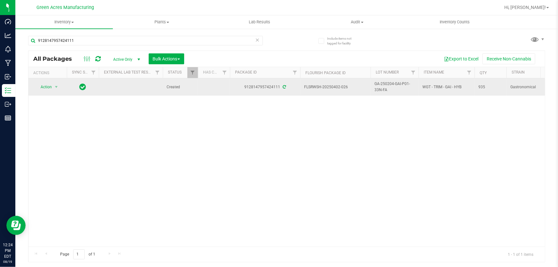
click at [397, 91] on span "GA-250204-GAI-P01-33N-FA" at bounding box center [394, 87] width 40 height 12
click at [385, 87] on input "GA-250204-GAI-P01-33N-FA" at bounding box center [393, 87] width 46 height 10
drag, startPoint x: 397, startPoint y: 91, endPoint x: 387, endPoint y: 87, distance: 10.6
click at [387, 87] on input "GA-250204-GAI-P01-33N-FA" at bounding box center [393, 87] width 46 height 10
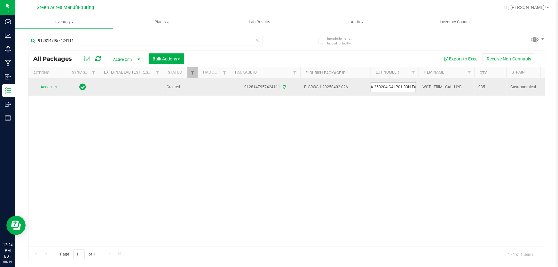
click at [387, 87] on input "GA-250204-GAI-P01-33N-FA" at bounding box center [393, 87] width 46 height 10
click at [52, 84] on span "Action" at bounding box center [43, 86] width 17 height 9
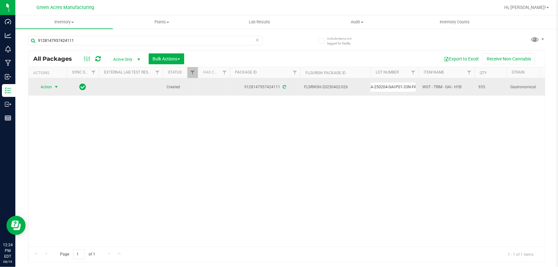
scroll to position [0, 0]
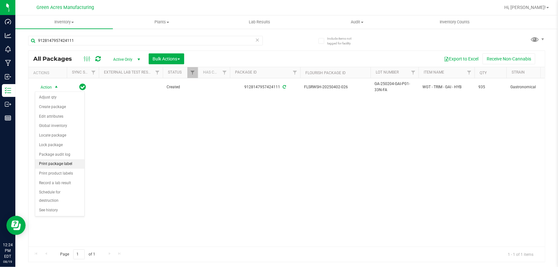
click at [66, 164] on li "Print package label" at bounding box center [59, 164] width 49 height 10
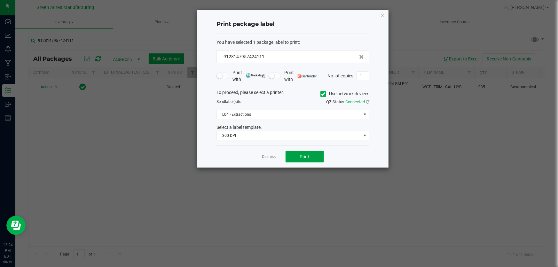
click at [307, 154] on span "Print" at bounding box center [305, 156] width 10 height 5
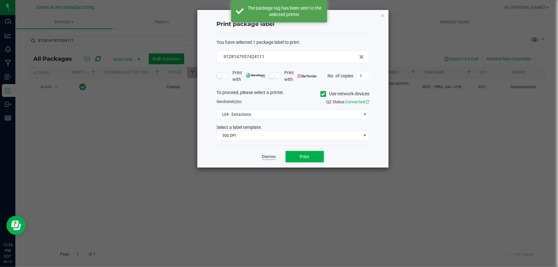
click at [268, 157] on link "Dismiss" at bounding box center [269, 156] width 14 height 5
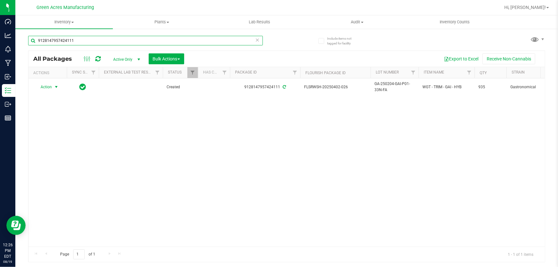
click at [168, 42] on input "9128147957424111" at bounding box center [145, 41] width 235 height 10
click at [167, 42] on input "9128147957424111" at bounding box center [145, 41] width 235 height 10
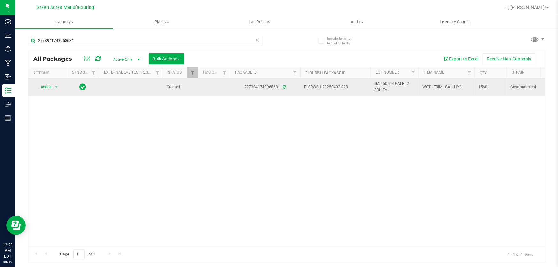
click at [392, 88] on span "GA-250204-GAI-P02-33N-FA" at bounding box center [394, 87] width 40 height 12
click at [392, 88] on input "GA-250204-GAI-P02-33N-FA" at bounding box center [393, 87] width 46 height 10
click at [48, 86] on span "Action" at bounding box center [43, 86] width 17 height 9
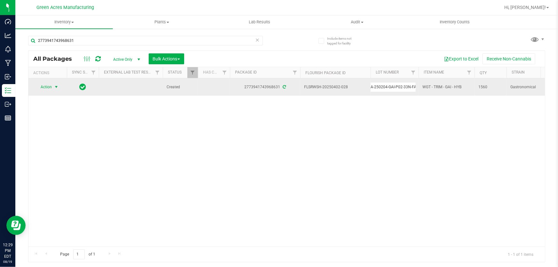
scroll to position [0, 0]
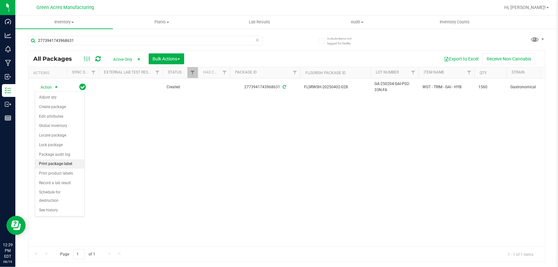
click at [72, 162] on li "Print package label" at bounding box center [59, 164] width 49 height 10
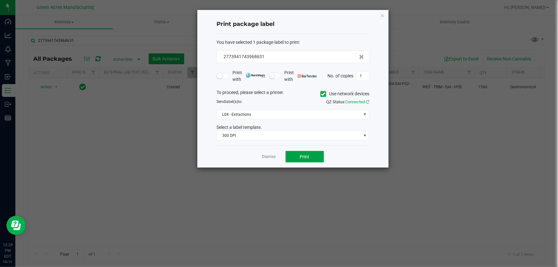
click at [310, 159] on button "Print" at bounding box center [304, 157] width 38 height 12
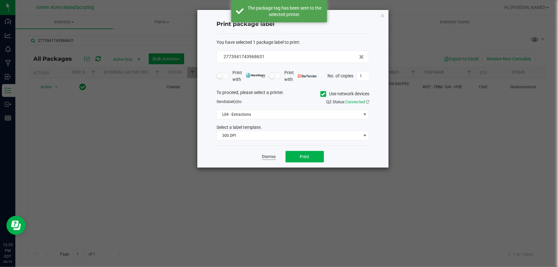
click at [267, 156] on link "Dismiss" at bounding box center [269, 156] width 14 height 5
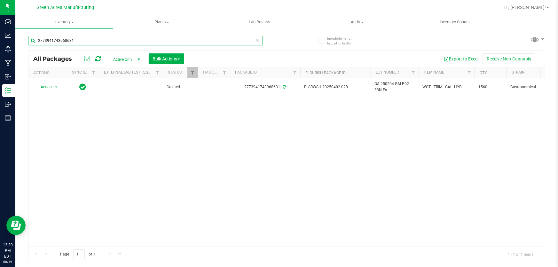
click at [100, 42] on input "2773941743968631" at bounding box center [145, 41] width 235 height 10
click at [99, 42] on input "2773941743968631" at bounding box center [145, 41] width 235 height 10
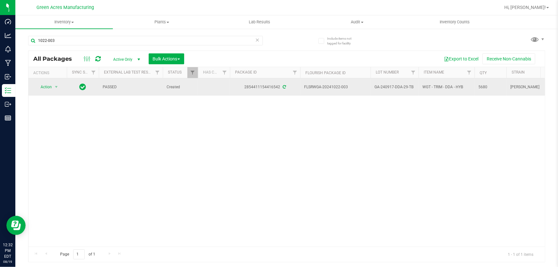
click at [376, 86] on span "GA-240917-DDA-29-TB" at bounding box center [394, 87] width 40 height 6
click at [376, 86] on input "GA-240917-DDA-29-TB" at bounding box center [393, 87] width 46 height 10
click at [41, 85] on span "Action" at bounding box center [43, 86] width 17 height 9
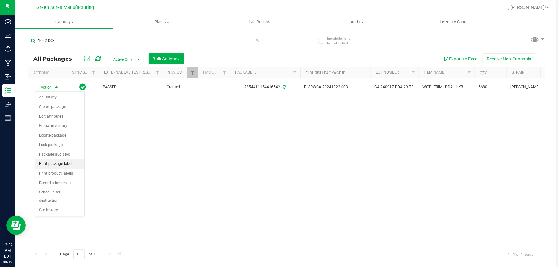
click at [75, 161] on li "Print package label" at bounding box center [59, 164] width 49 height 10
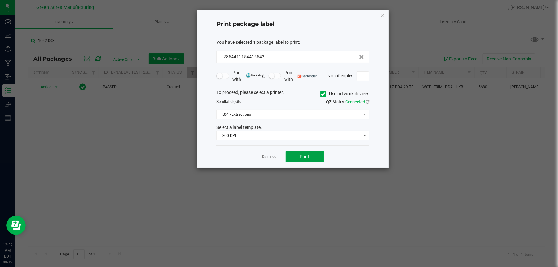
click at [298, 157] on button "Print" at bounding box center [304, 157] width 38 height 12
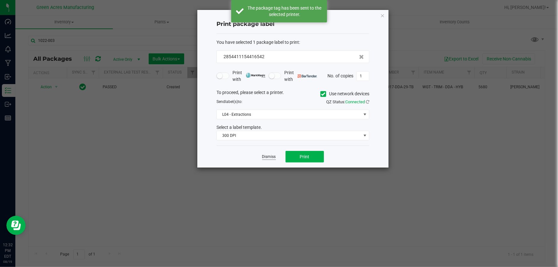
click at [275, 157] on link "Dismiss" at bounding box center [269, 156] width 14 height 5
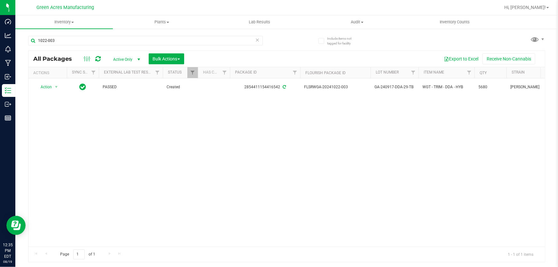
click at [105, 46] on div "1022-003" at bounding box center [145, 43] width 235 height 15
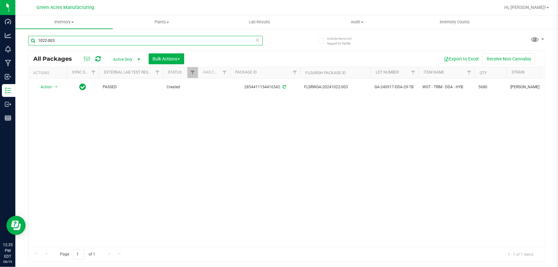
click at [105, 42] on input "1022-003" at bounding box center [145, 41] width 235 height 10
click at [110, 43] on input "1022-003" at bounding box center [145, 41] width 235 height 10
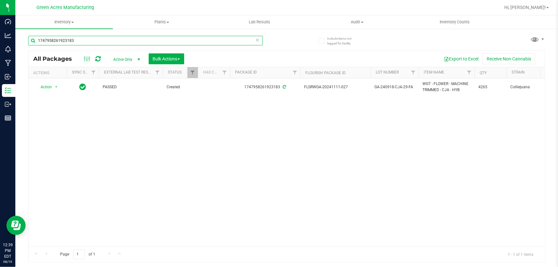
type input "1747958261923183"
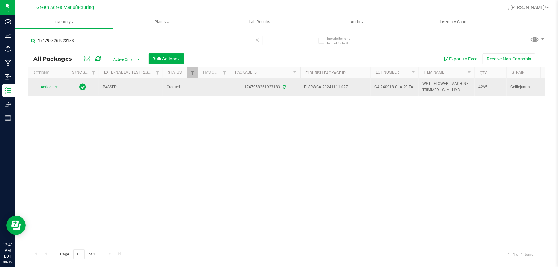
click at [385, 86] on span "GA-240918-CJA-29-FA" at bounding box center [394, 87] width 40 height 6
click at [381, 86] on input "GA-240918-CJA-29-FA" at bounding box center [393, 87] width 46 height 10
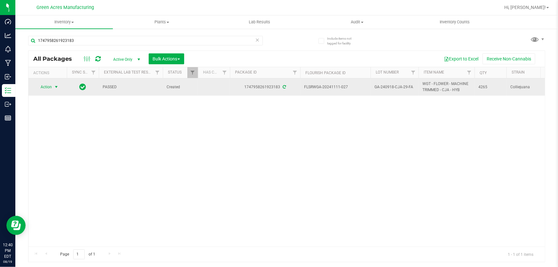
click at [58, 87] on span "select" at bounding box center [56, 86] width 5 height 5
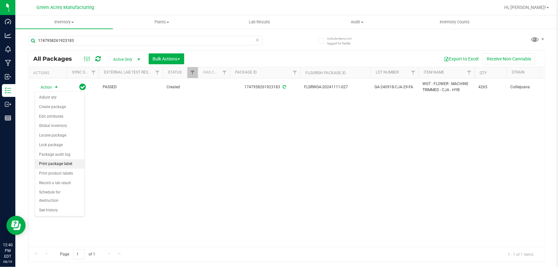
click at [70, 161] on li "Print package label" at bounding box center [59, 164] width 49 height 10
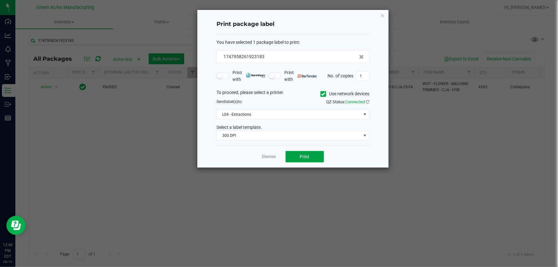
click at [302, 156] on span "Print" at bounding box center [305, 156] width 10 height 5
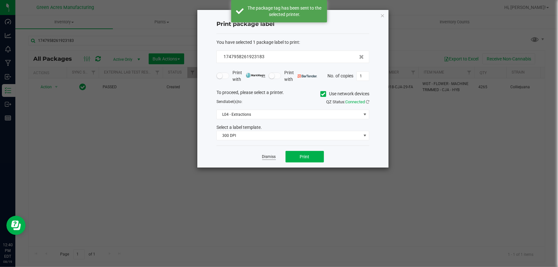
click at [264, 154] on link "Dismiss" at bounding box center [269, 156] width 14 height 5
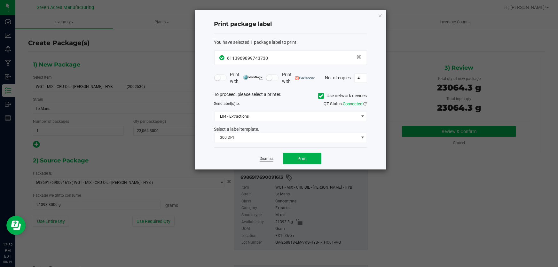
click at [267, 158] on link "Dismiss" at bounding box center [267, 158] width 14 height 5
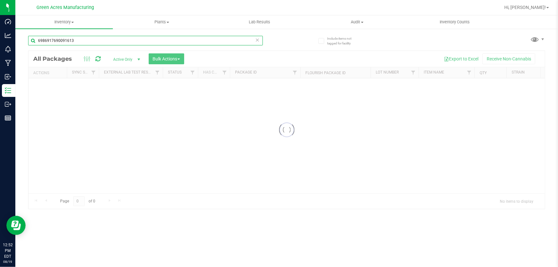
click at [74, 39] on input "6986917690091613" at bounding box center [145, 41] width 235 height 10
paste input "GA-250819-EM-VKS-HYB-D-THC01"
type input "GA-250819-EM-VKS-HYB-D-THC01"
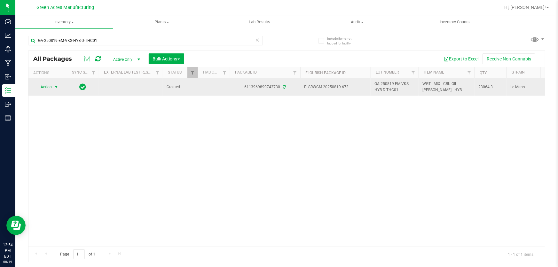
click at [44, 86] on span "Action" at bounding box center [43, 86] width 17 height 9
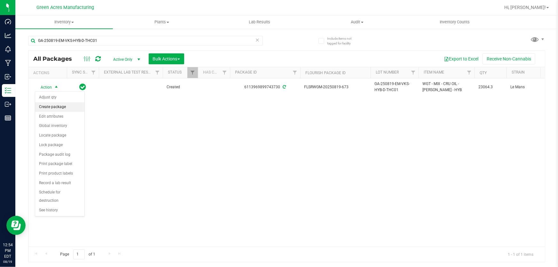
click at [67, 106] on li "Create package" at bounding box center [59, 107] width 49 height 10
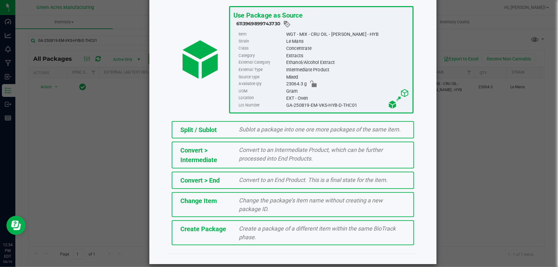
scroll to position [44, 0]
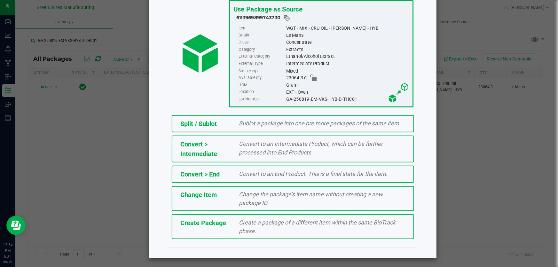
click at [206, 228] on div "Create Package Create a package of a different item within the same BioTrack ph…" at bounding box center [293, 226] width 242 height 25
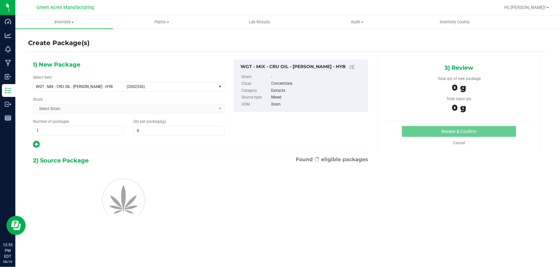
type input "0.0000"
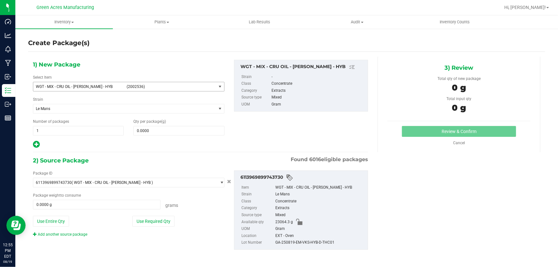
click at [91, 84] on span "WGT - MIX - CRU OIL - DEVOL - HYB" at bounding box center [79, 86] width 87 height 4
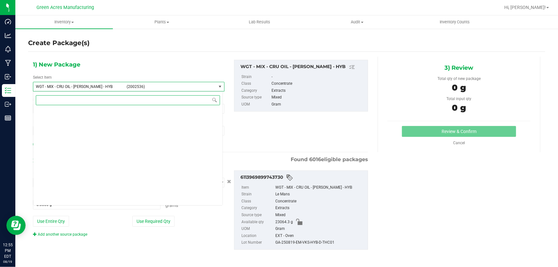
scroll to position [141483, 0]
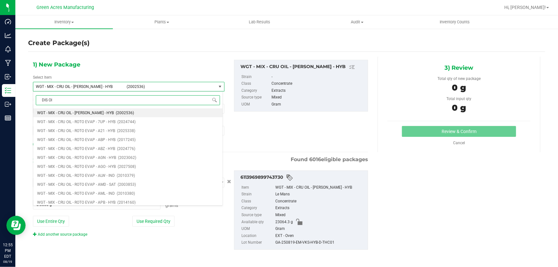
type input "DIS OIL"
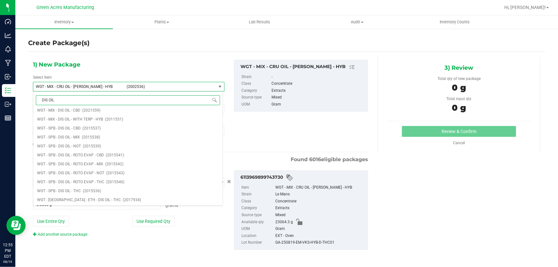
scroll to position [0, 0]
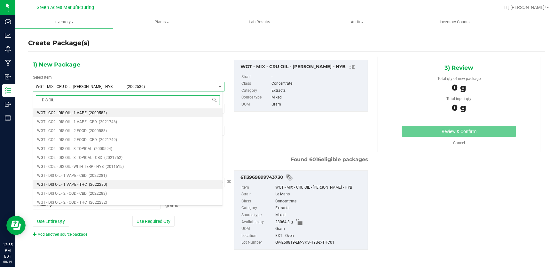
click at [65, 187] on span "WGT - DIS OIL - 1 VAPE - THC" at bounding box center [62, 184] width 50 height 4
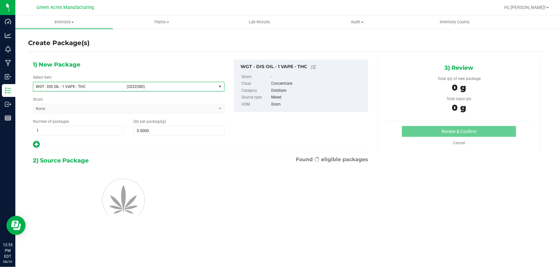
type input "0.0000"
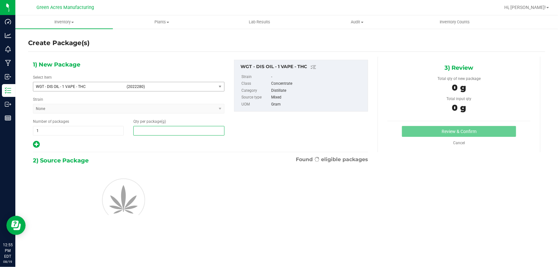
click at [166, 128] on span at bounding box center [178, 131] width 91 height 10
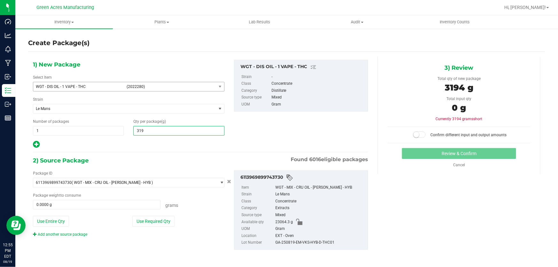
type input "3194"
type input "3,194.0000"
click at [150, 219] on button "Use Required Qty" at bounding box center [153, 221] width 42 height 11
type input "3194.0000 g"
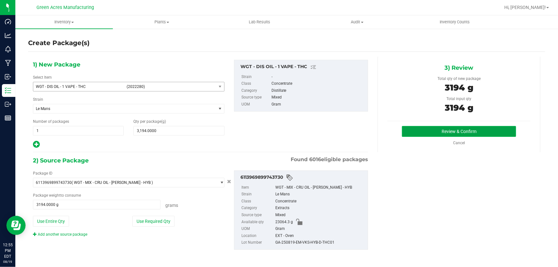
click at [423, 135] on button "Review & Confirm" at bounding box center [459, 131] width 114 height 11
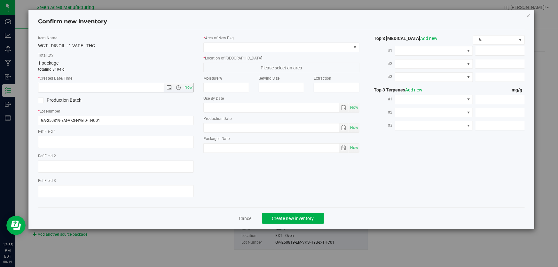
click at [195, 86] on div "Item Name WGT - DIS OIL - 1 VAPE - THC Total Qty 1 package totaling 3194 g * Cr…" at bounding box center [115, 118] width 165 height 167
click at [190, 85] on span "Now" at bounding box center [188, 87] width 11 height 9
type input "8/19/2025 12:55 PM"
click at [151, 114] on div "* Lot Number GA-250819-EM-VKS-HYB-D-THC01" at bounding box center [116, 116] width 156 height 17
click at [146, 120] on input "GA-250819-EM-VKS-HYB-D-THC01" at bounding box center [116, 121] width 156 height 10
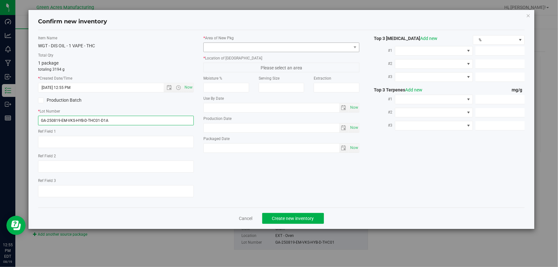
type input "GA-250819-EM-VKS-HYB-D-THC01-D1A"
click at [229, 48] on span at bounding box center [277, 47] width 147 height 9
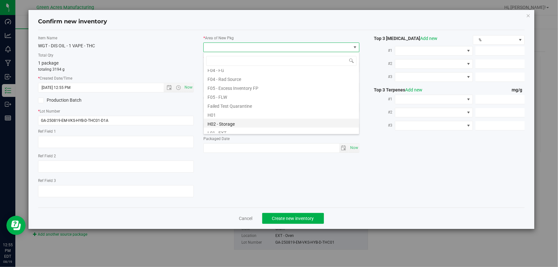
scroll to position [87, 0]
click at [252, 125] on li "L03 - EXT" at bounding box center [281, 129] width 155 height 9
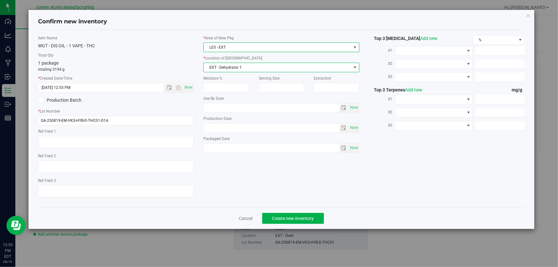
click at [230, 67] on span "EXT - Dehydrator 1" at bounding box center [277, 67] width 147 height 9
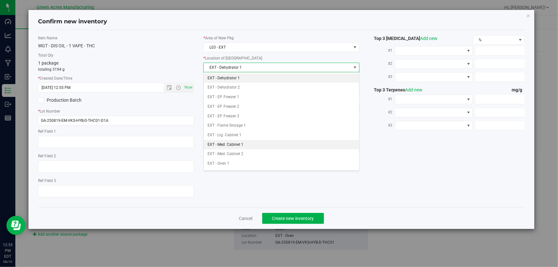
click at [251, 144] on li "EXT - Med. Cabinet 1" at bounding box center [281, 145] width 155 height 10
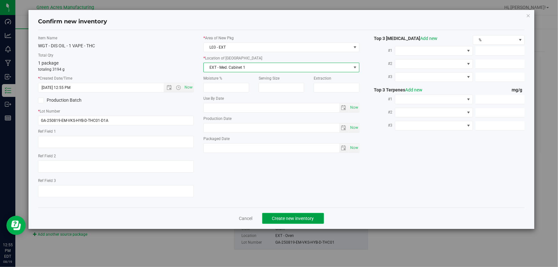
click at [287, 216] on span "Create new inventory" at bounding box center [293, 218] width 42 height 5
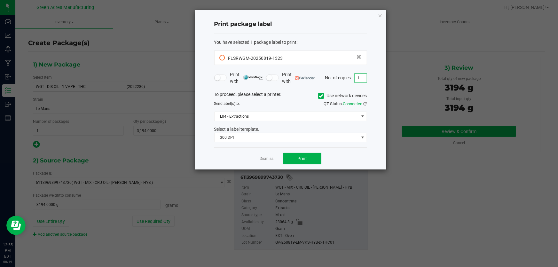
click at [364, 77] on input "1" at bounding box center [360, 78] width 12 height 9
click at [305, 157] on span "Print" at bounding box center [302, 158] width 10 height 5
click at [361, 75] on input "4" at bounding box center [360, 78] width 12 height 9
type input "1"
click at [299, 154] on button "Print" at bounding box center [302, 159] width 38 height 12
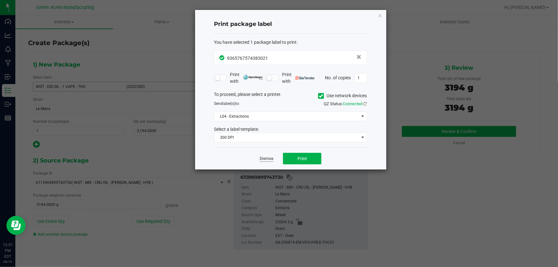
click at [266, 161] on link "Dismiss" at bounding box center [267, 158] width 14 height 5
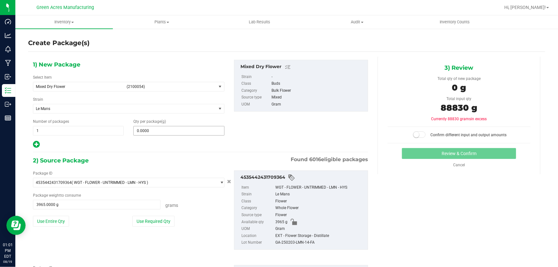
click at [189, 132] on span "0.0000 0" at bounding box center [178, 131] width 91 height 10
type input "88830"
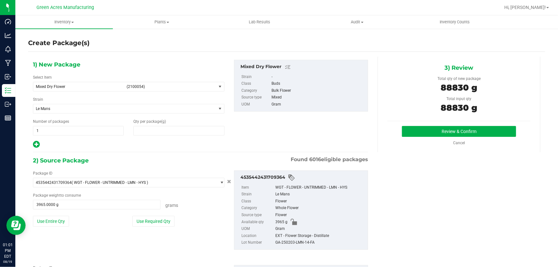
type input "88,830.0000"
click at [402, 130] on button "Review & Confirm" at bounding box center [459, 131] width 114 height 11
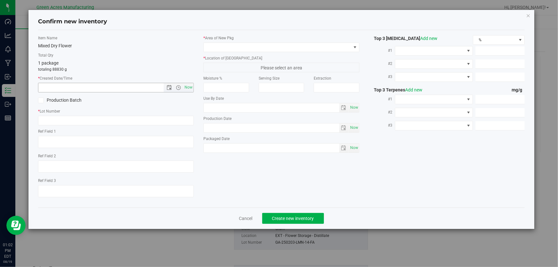
type textarea "24.2%/2.37% Terps"
type textarea ".584"
click at [191, 88] on span "Now" at bounding box center [188, 87] width 11 height 9
type input "[DATE] 1:02 PM"
click at [160, 114] on div "* Lot Number" at bounding box center [116, 116] width 156 height 17
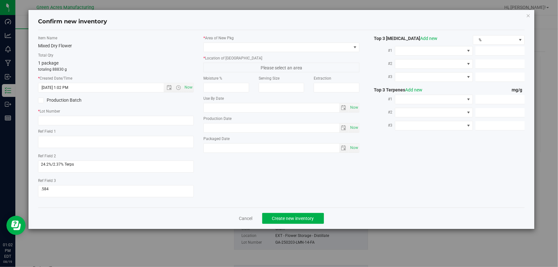
click at [160, 114] on div "* Lot Number" at bounding box center [116, 116] width 156 height 17
click at [150, 120] on input "text" at bounding box center [116, 121] width 156 height 10
paste input "GA-250819-ETH-HYB-D-THCA17"
type input "GA-250819-ETH-HYB-D-THCA17"
click at [217, 49] on span at bounding box center [277, 47] width 147 height 9
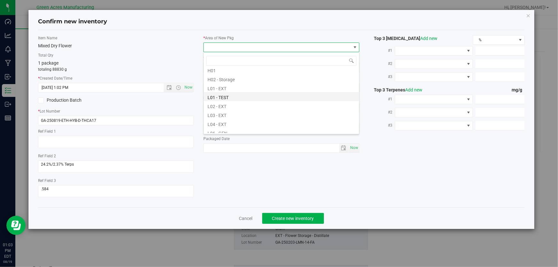
scroll to position [116, 0]
click at [247, 110] on li "L04 - EXT" at bounding box center [281, 109] width 155 height 9
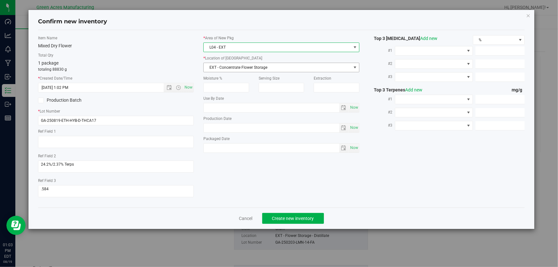
click at [229, 70] on span "EXT - Concentrate Flower Storage" at bounding box center [277, 67] width 147 height 9
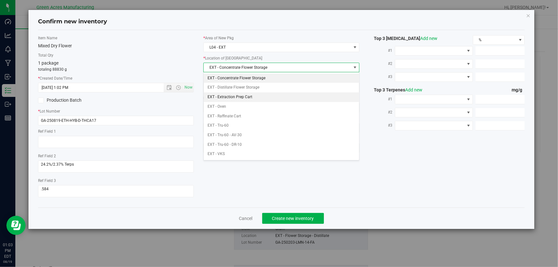
click at [257, 96] on li "EXT - Extraction Prep Cart" at bounding box center [281, 97] width 155 height 10
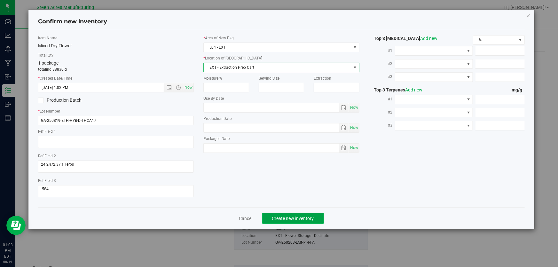
click at [297, 217] on span "Create new inventory" at bounding box center [293, 218] width 42 height 5
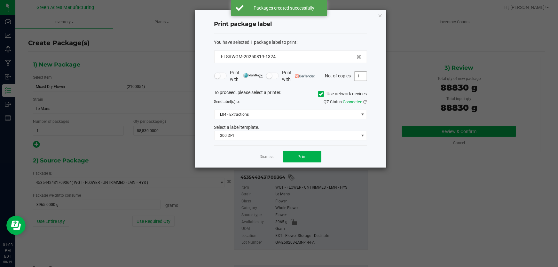
click at [362, 74] on input "1" at bounding box center [360, 76] width 12 height 9
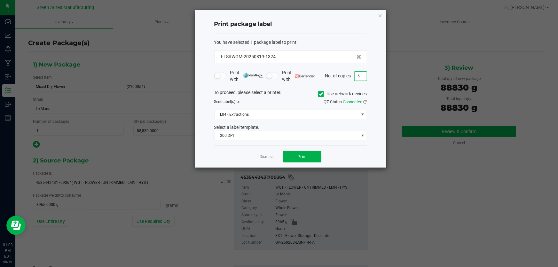
type input "6"
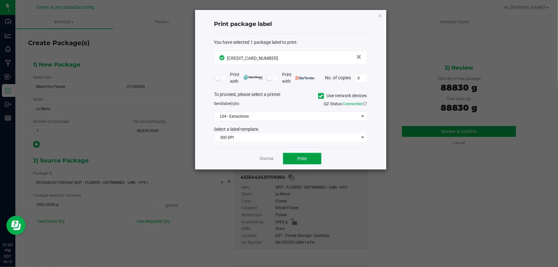
click at [305, 161] on button "Print" at bounding box center [302, 159] width 38 height 12
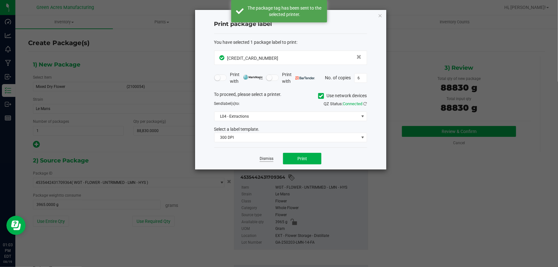
click at [263, 158] on link "Dismiss" at bounding box center [267, 158] width 14 height 5
